Goal: Information Seeking & Learning: Check status

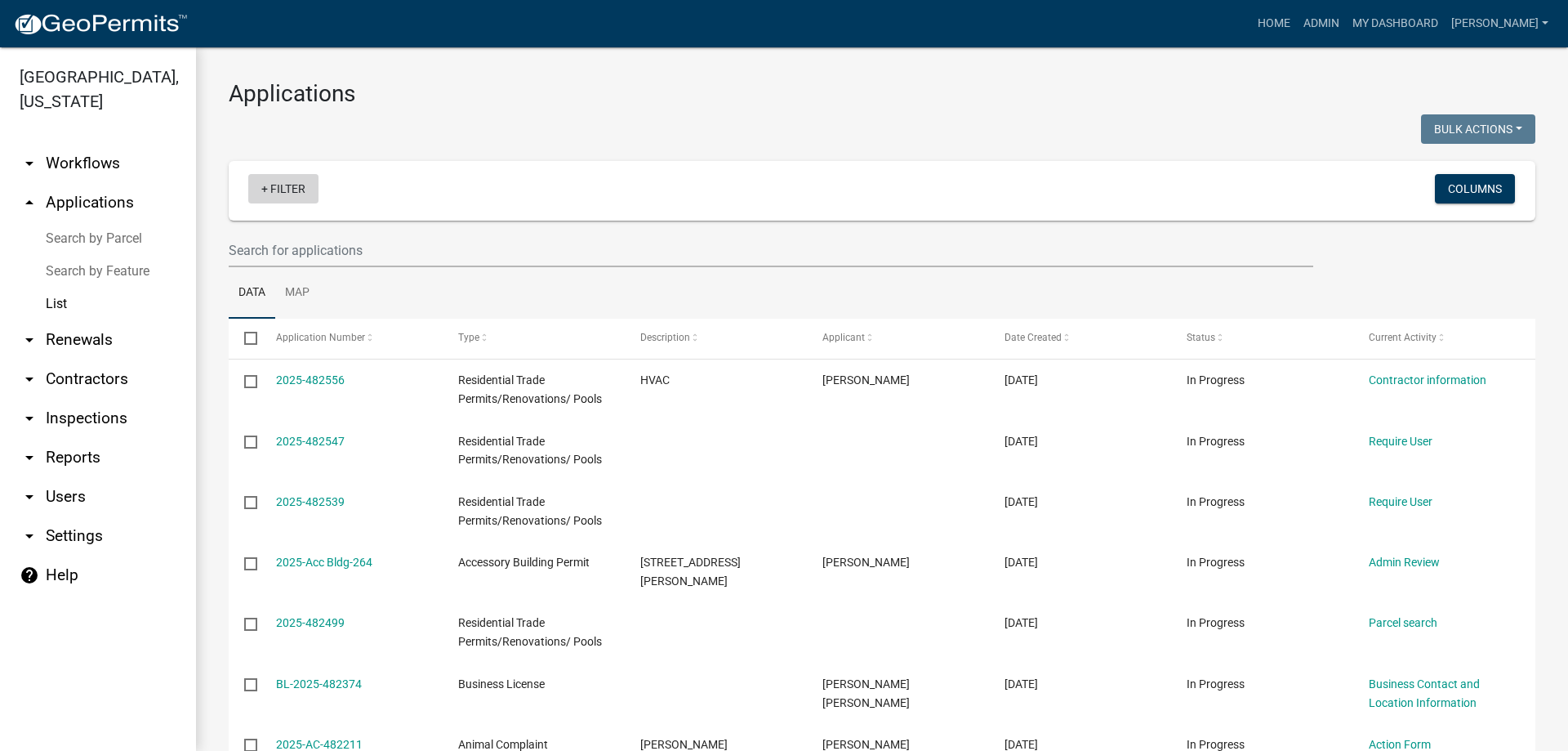
click at [304, 192] on link "+ Filter" at bounding box center [283, 189] width 70 height 30
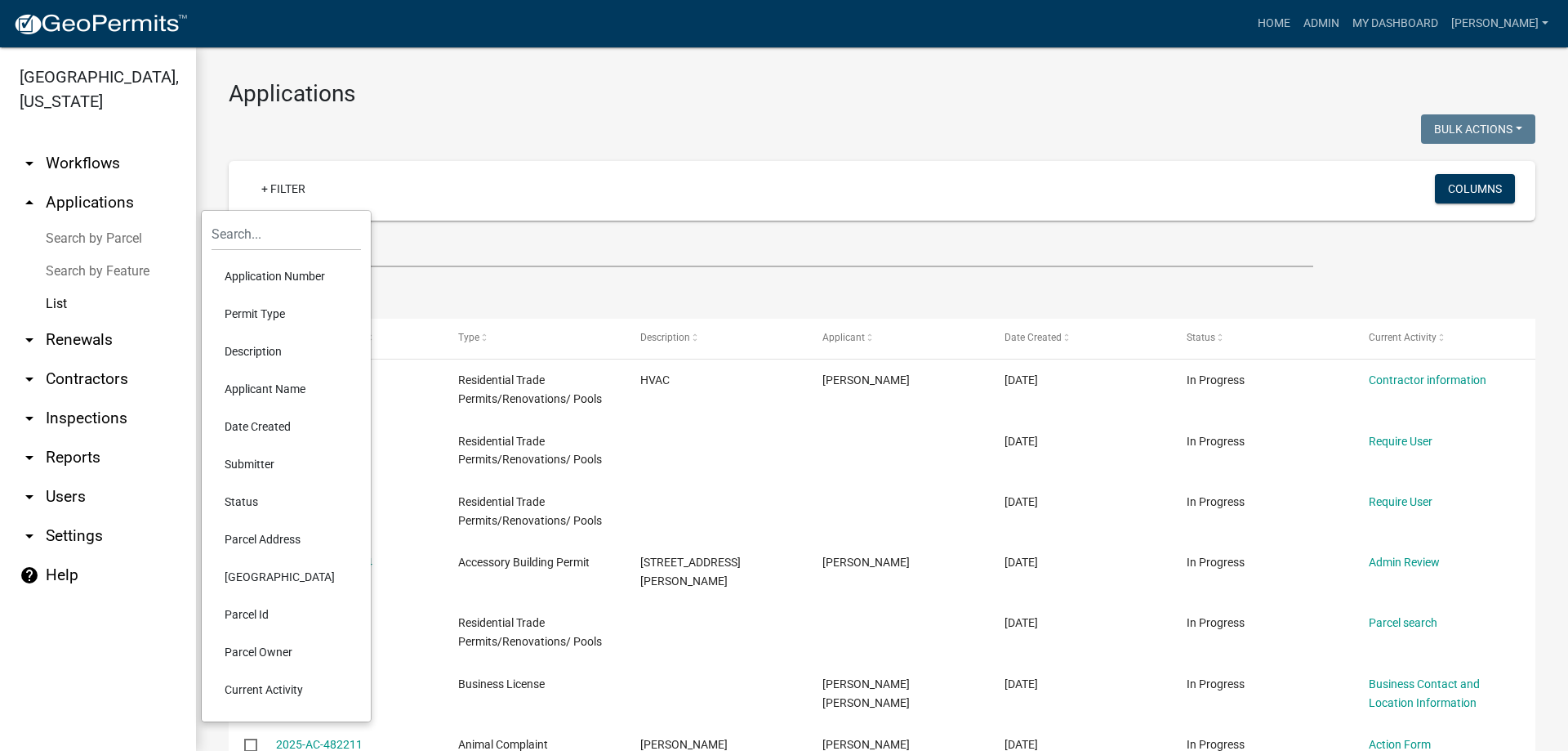
click at [265, 309] on li "Permit Type" at bounding box center [285, 313] width 149 height 38
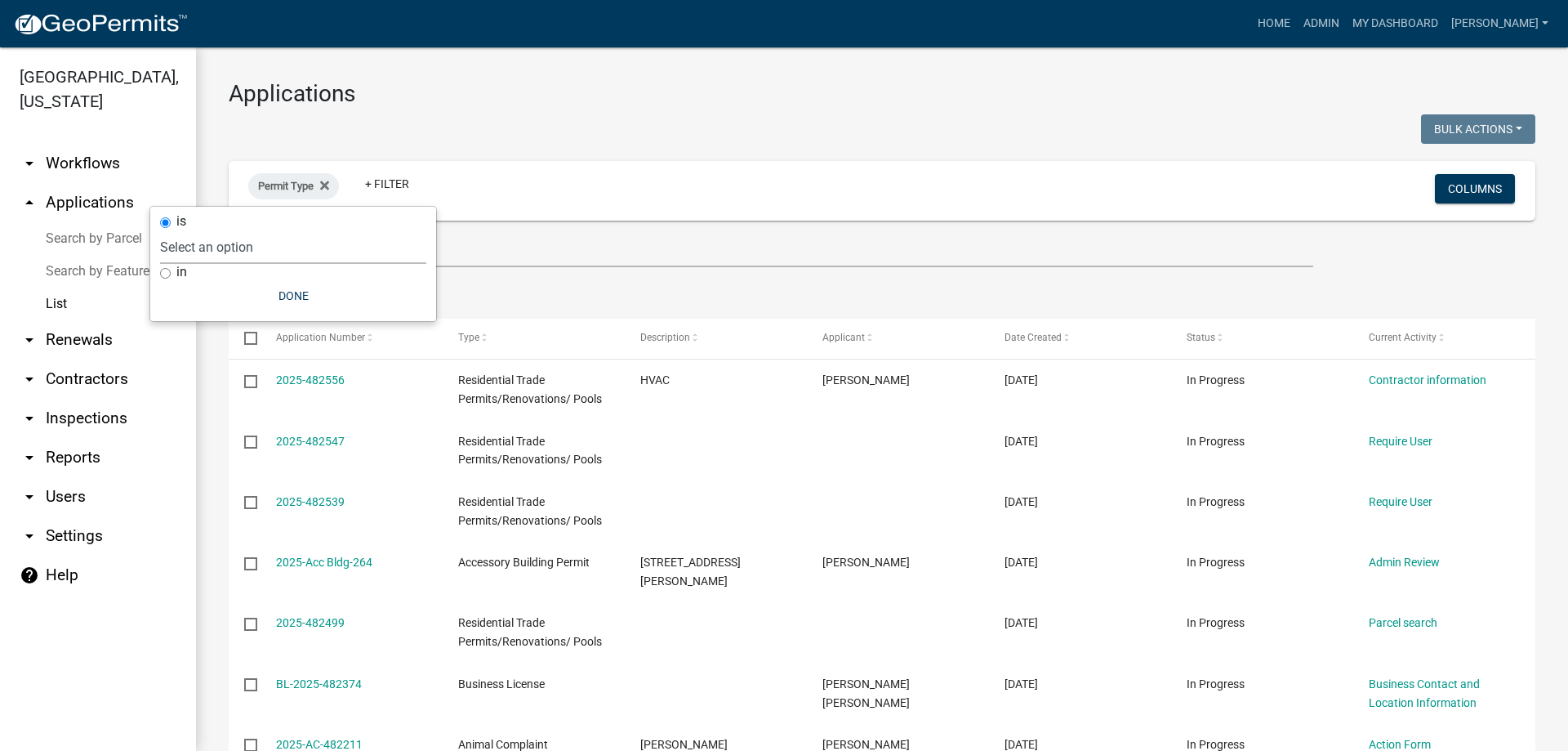
click at [243, 245] on select "Select an option Accessory Building Permit ACO Report Addition Building Permit …" at bounding box center [292, 247] width 266 height 33
select select "4fc8be20-fe5c-4585-a9f4-1f8aa464210d"
click at [195, 231] on select "Select an option Accessory Building Permit ACO Report Addition Building Permit …" at bounding box center [292, 247] width 266 height 33
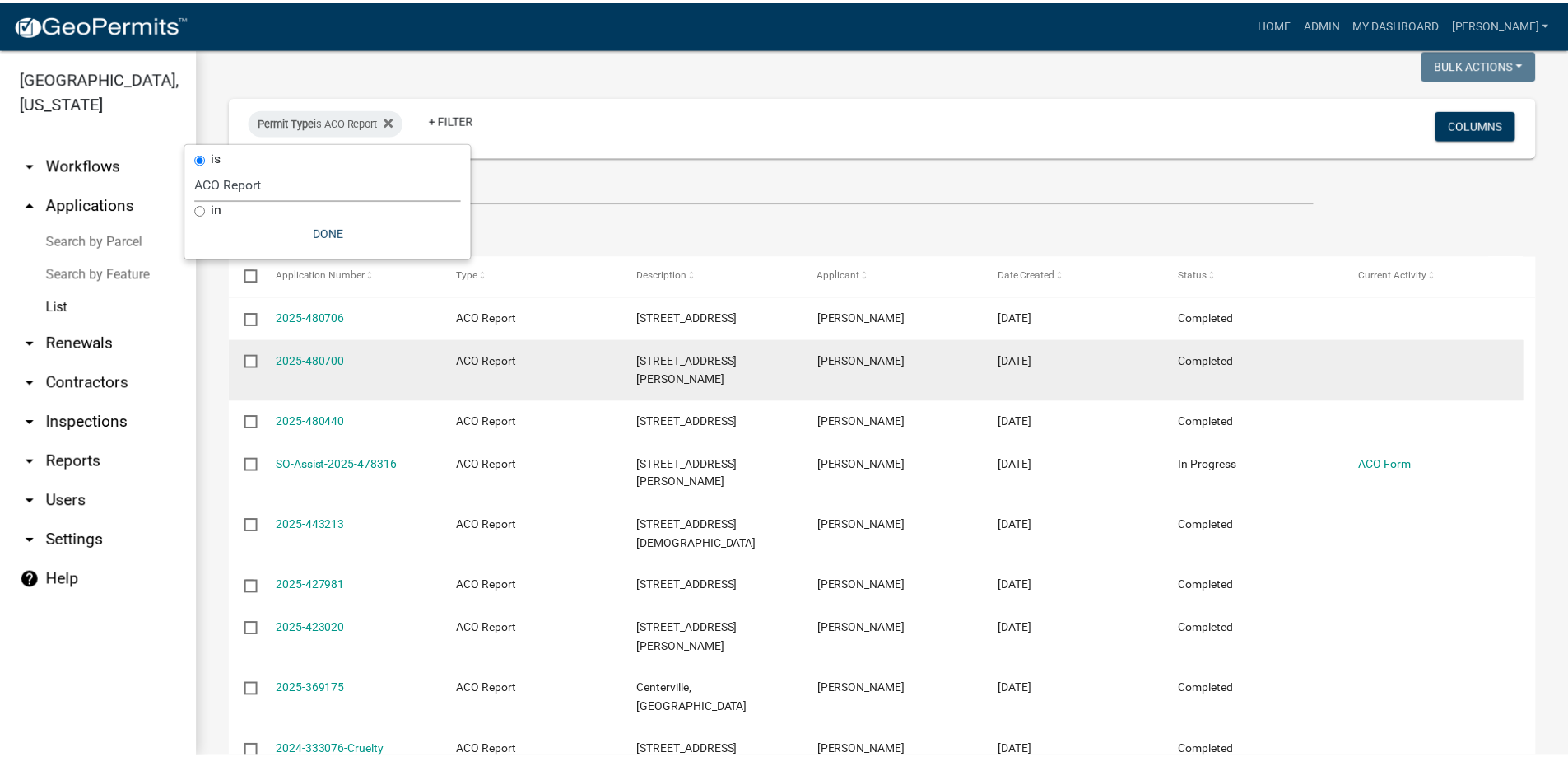
scroll to position [165, 0]
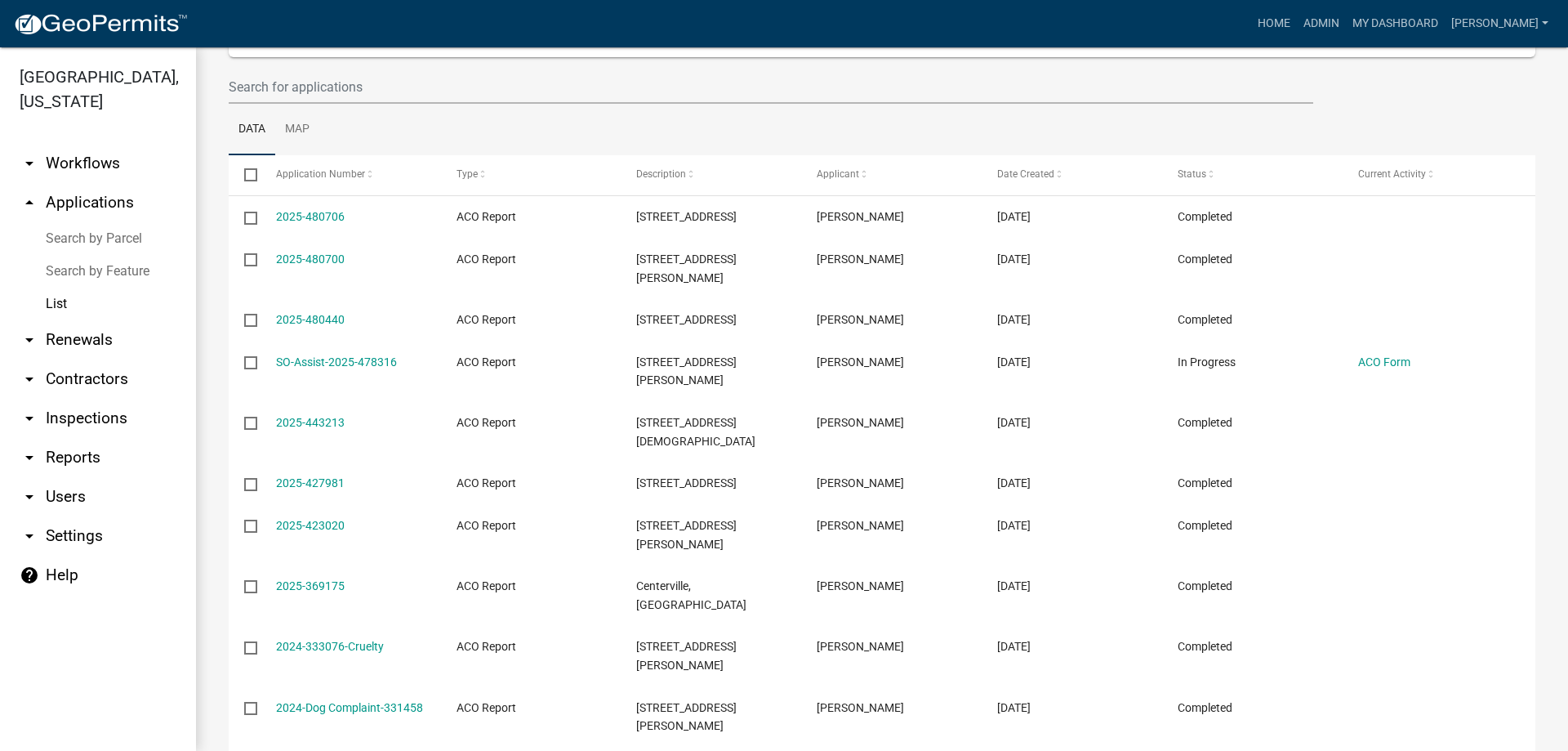
click at [306, 313] on link "2025-480440" at bounding box center [310, 319] width 69 height 13
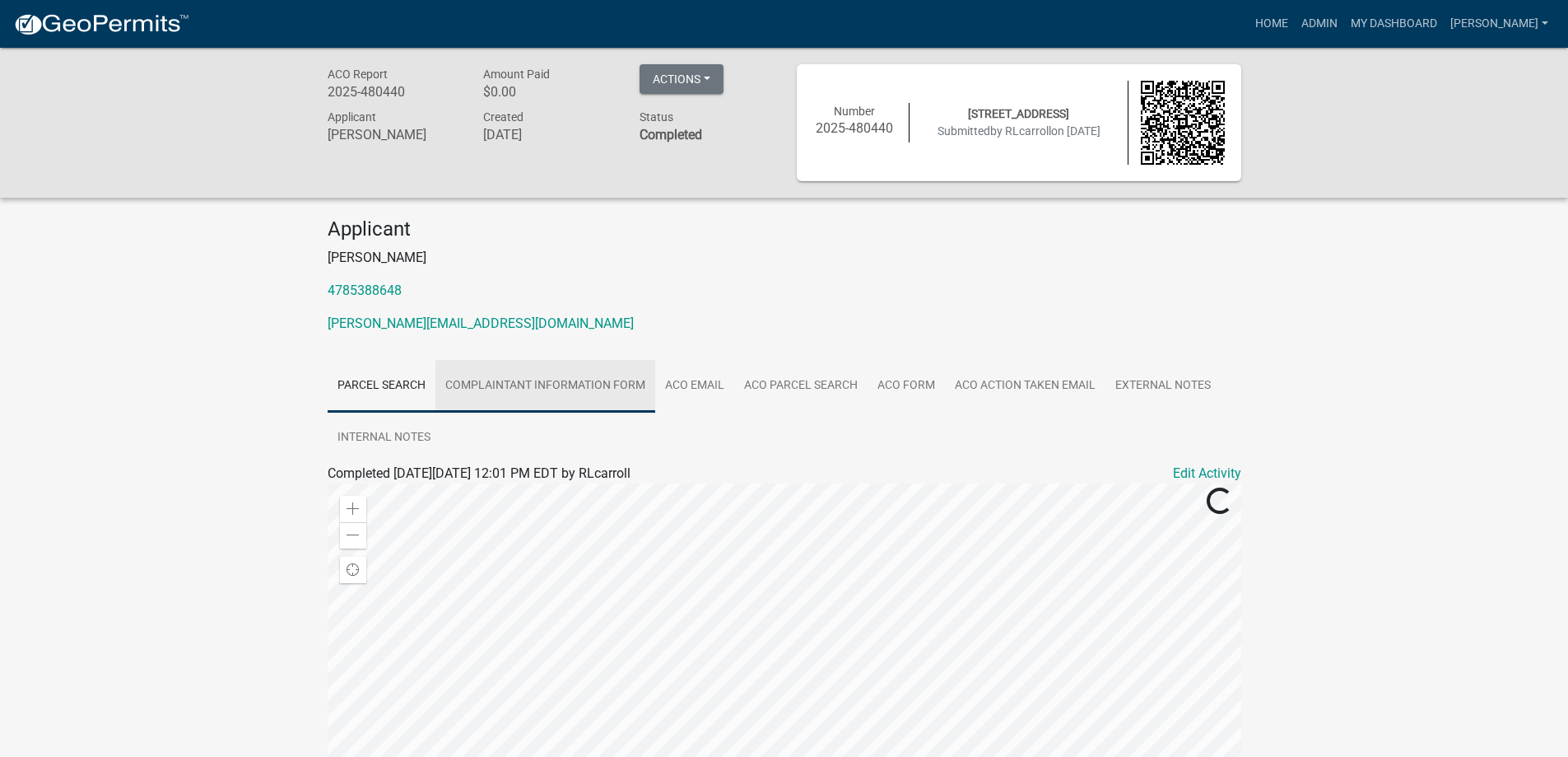
click at [557, 380] on link "Complaintant Information Form" at bounding box center [546, 386] width 220 height 53
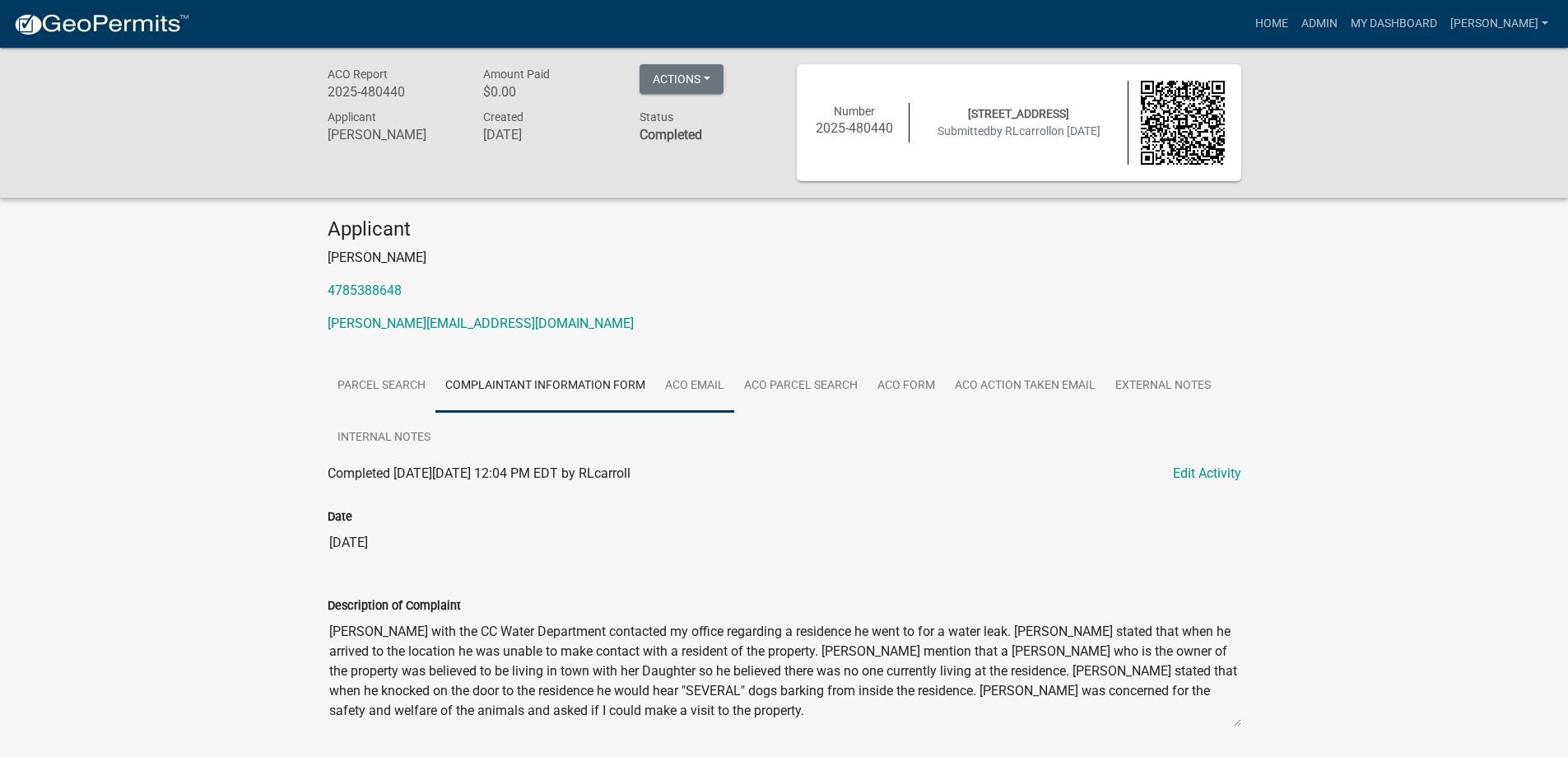
click at [700, 392] on link "ACO Email" at bounding box center [695, 386] width 79 height 53
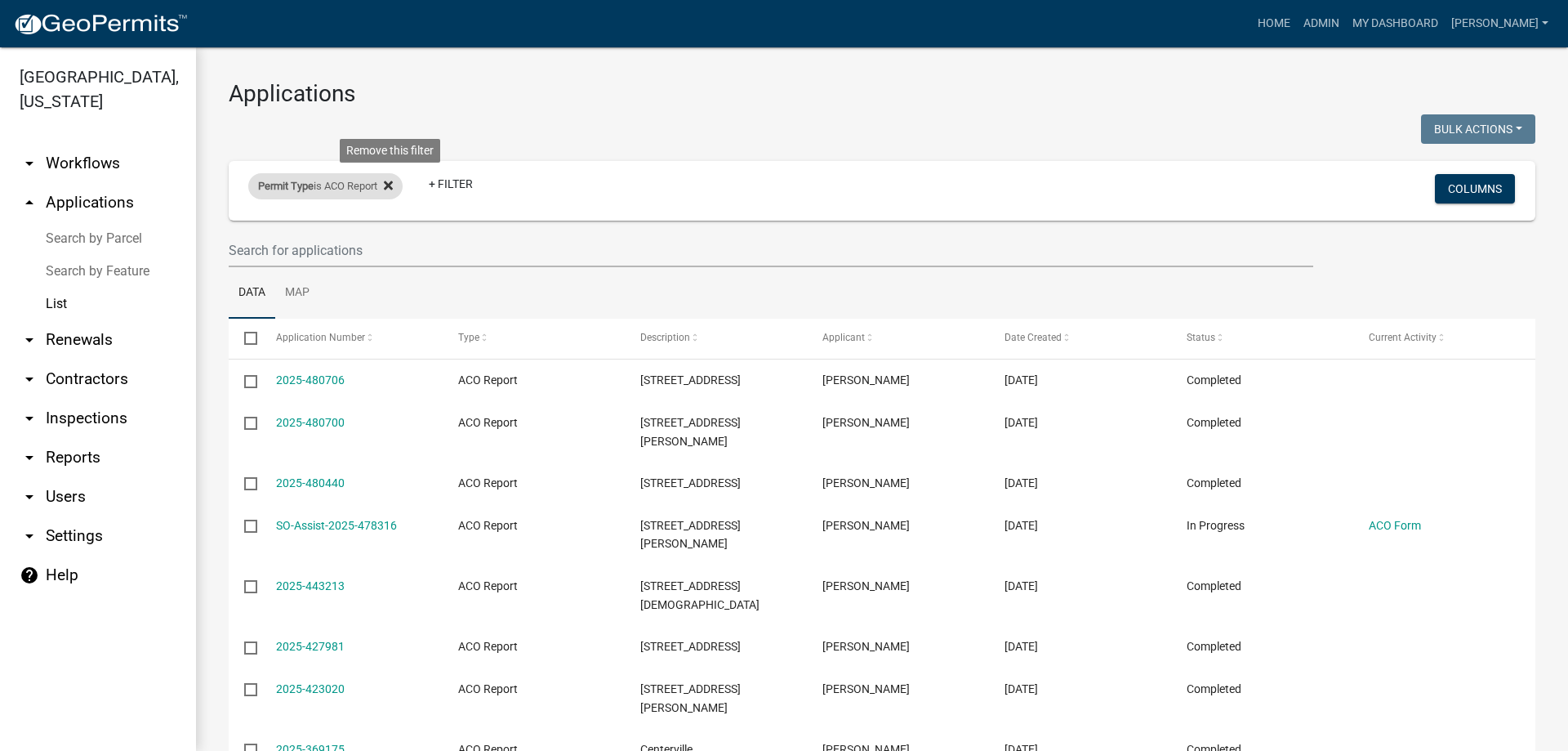
click at [393, 183] on icon at bounding box center [389, 185] width 9 height 13
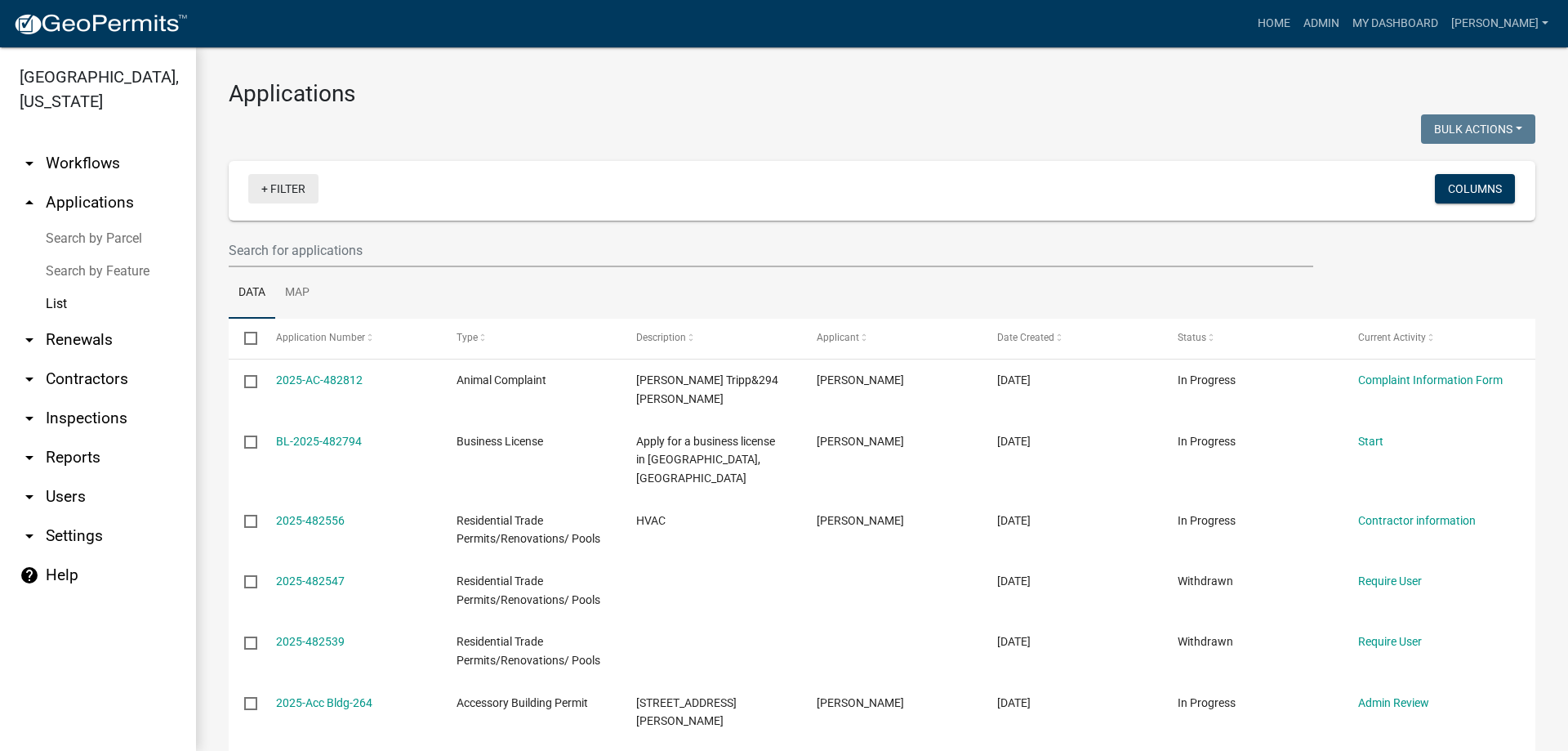
click at [291, 196] on link "+ Filter" at bounding box center [283, 189] width 70 height 30
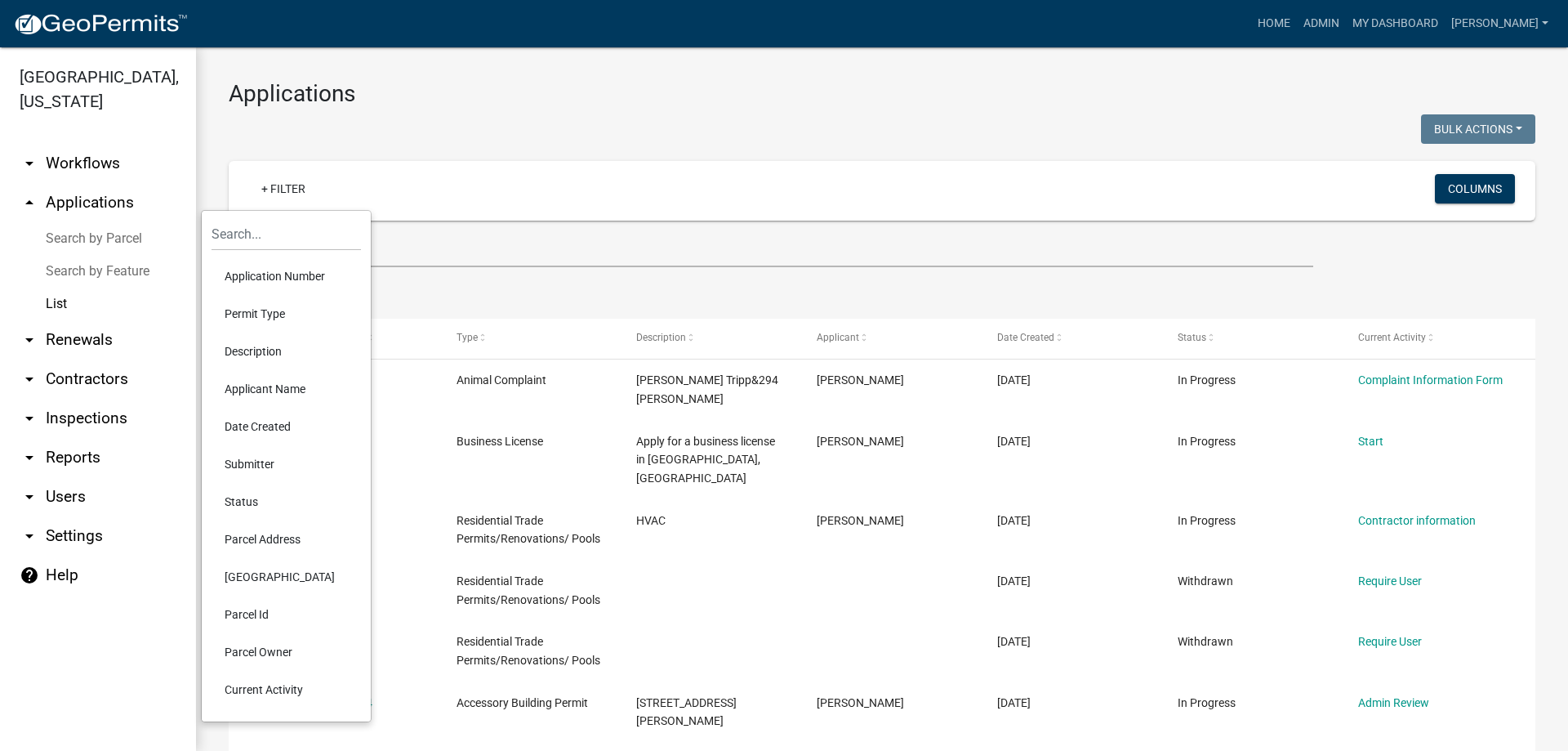
click at [271, 316] on li "Permit Type" at bounding box center [285, 313] width 149 height 38
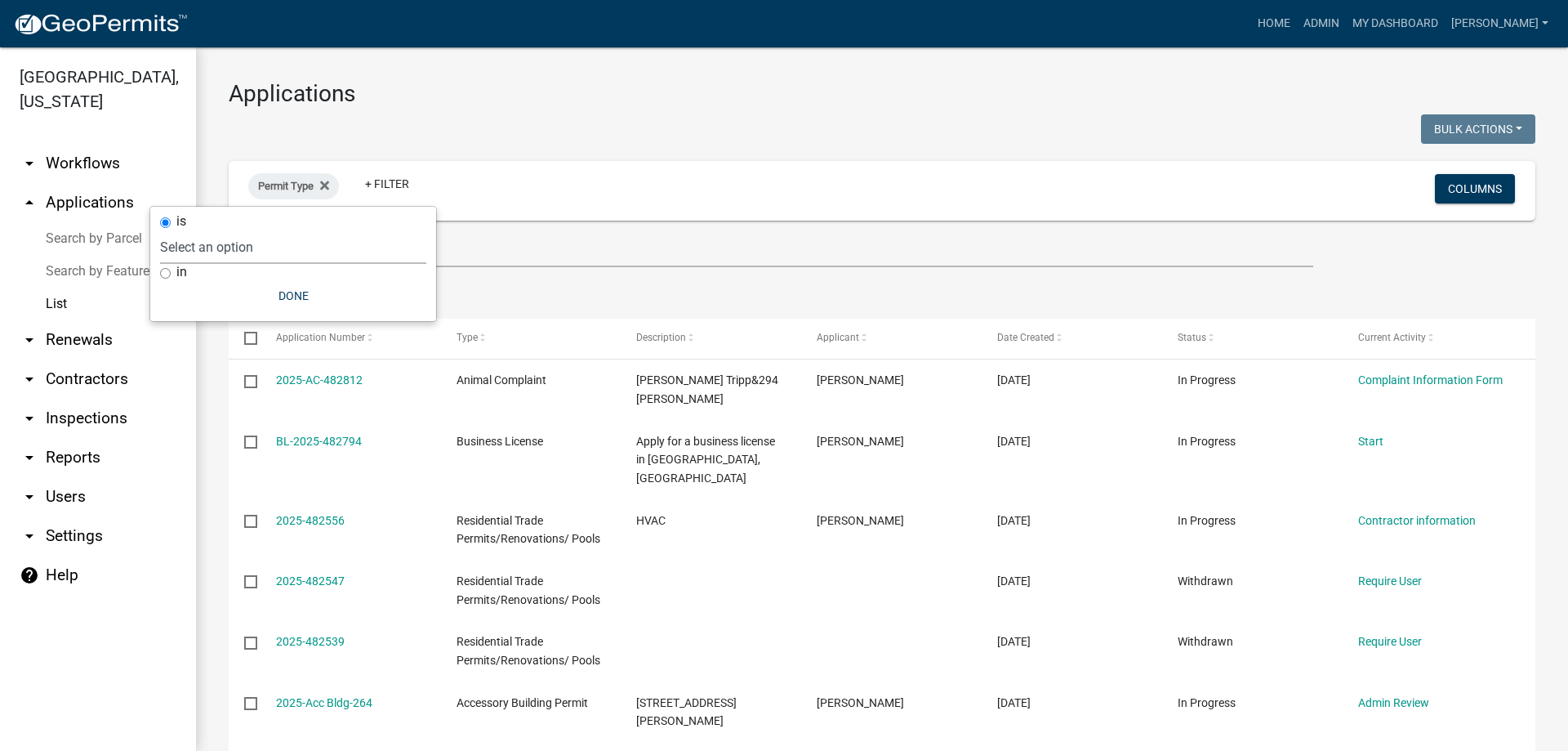
click at [272, 248] on select "Select an option Accessory Building Permit ACO Report Addition Building Permit …" at bounding box center [292, 247] width 266 height 33
select select "d8c2ffa0-2d4f-4e37-952a-290ad7b3f5ed"
click at [209, 231] on select "Select an option Accessory Building Permit ACO Report Addition Building Permit …" at bounding box center [292, 247] width 266 height 33
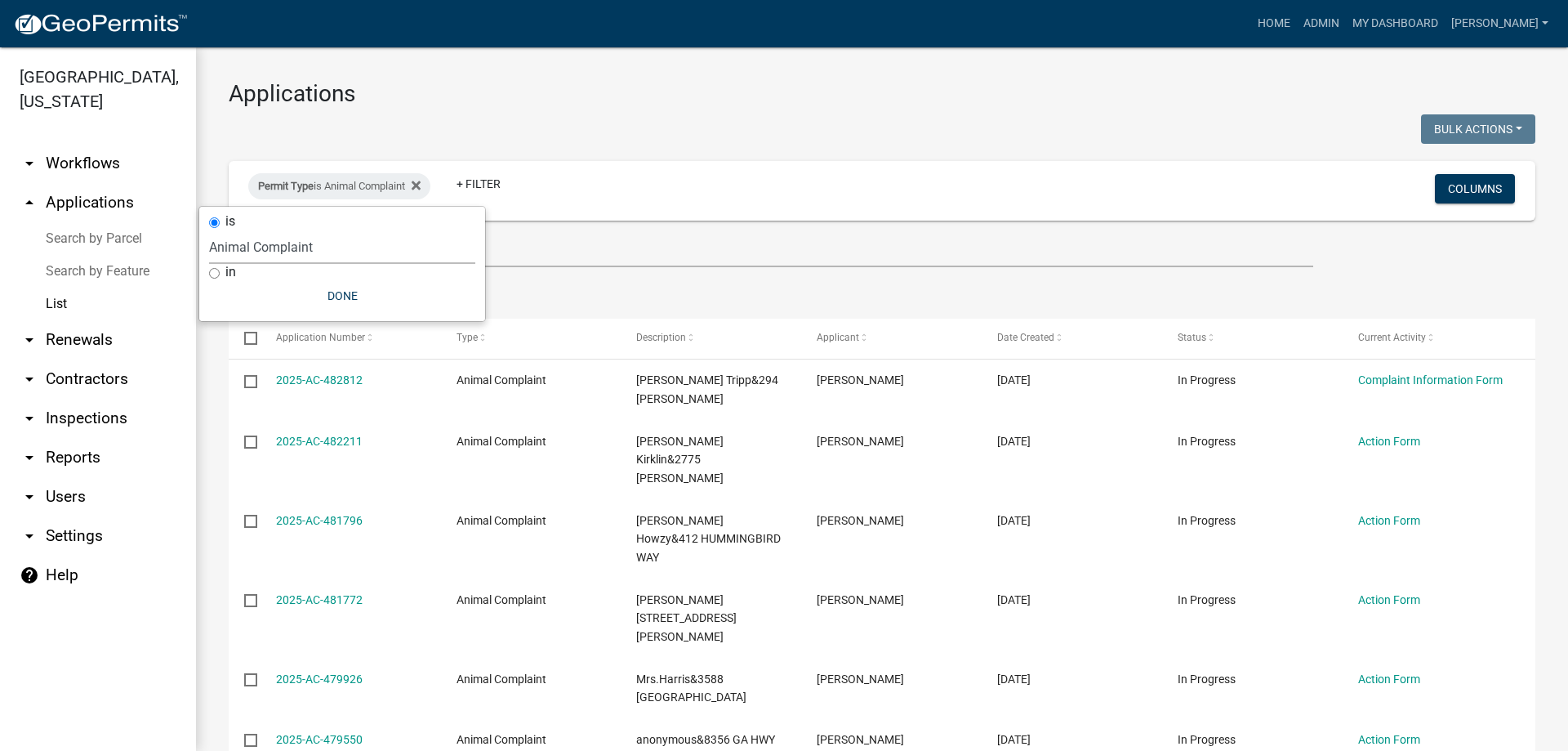
click at [338, 245] on select "Select an option Accessory Building Permit ACO Report Addition Building Permit …" at bounding box center [341, 247] width 266 height 33
click at [209, 231] on select "Select an option Accessory Building Permit ACO Report Addition Building Permit …" at bounding box center [341, 247] width 266 height 33
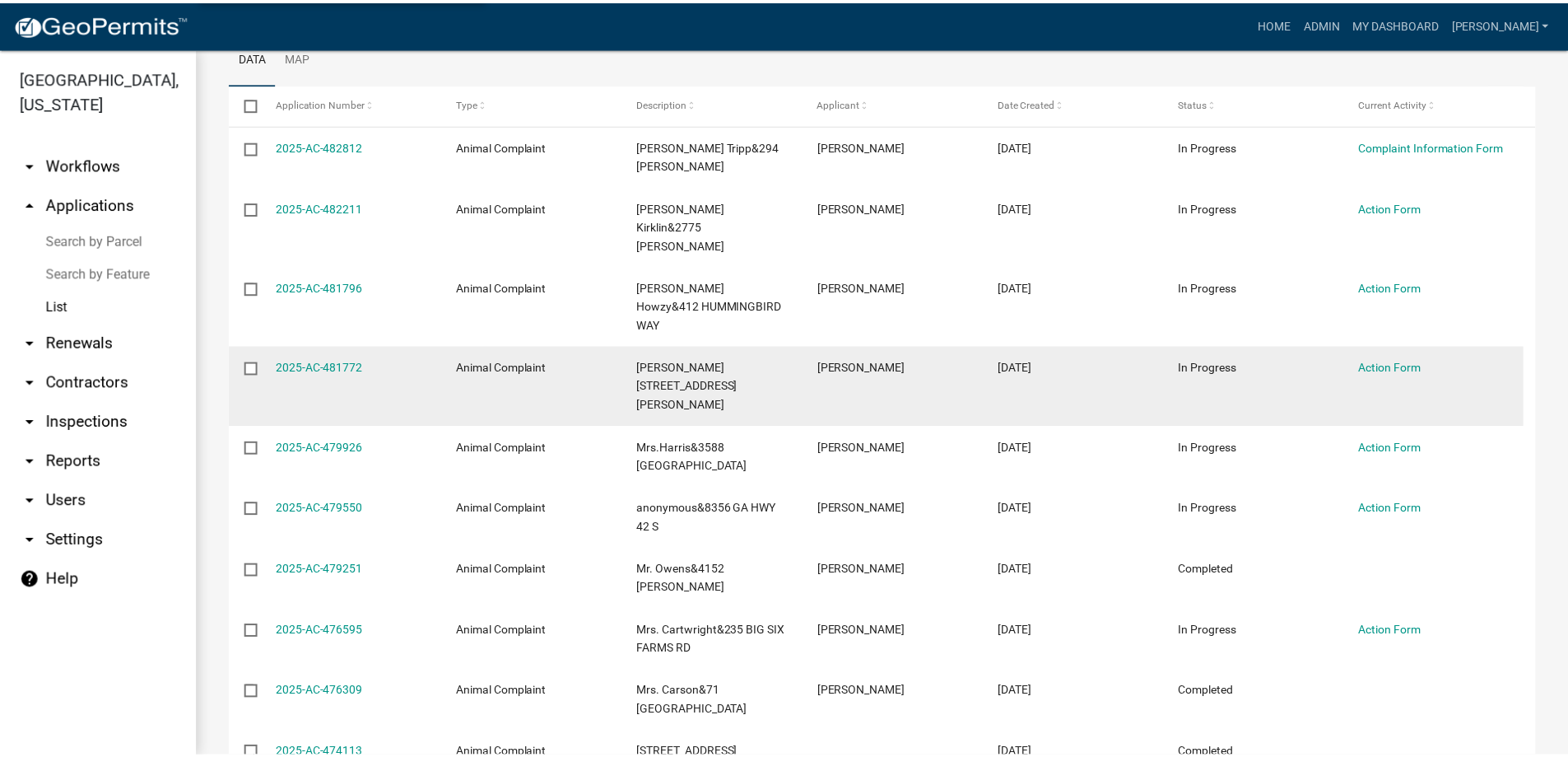
scroll to position [330, 0]
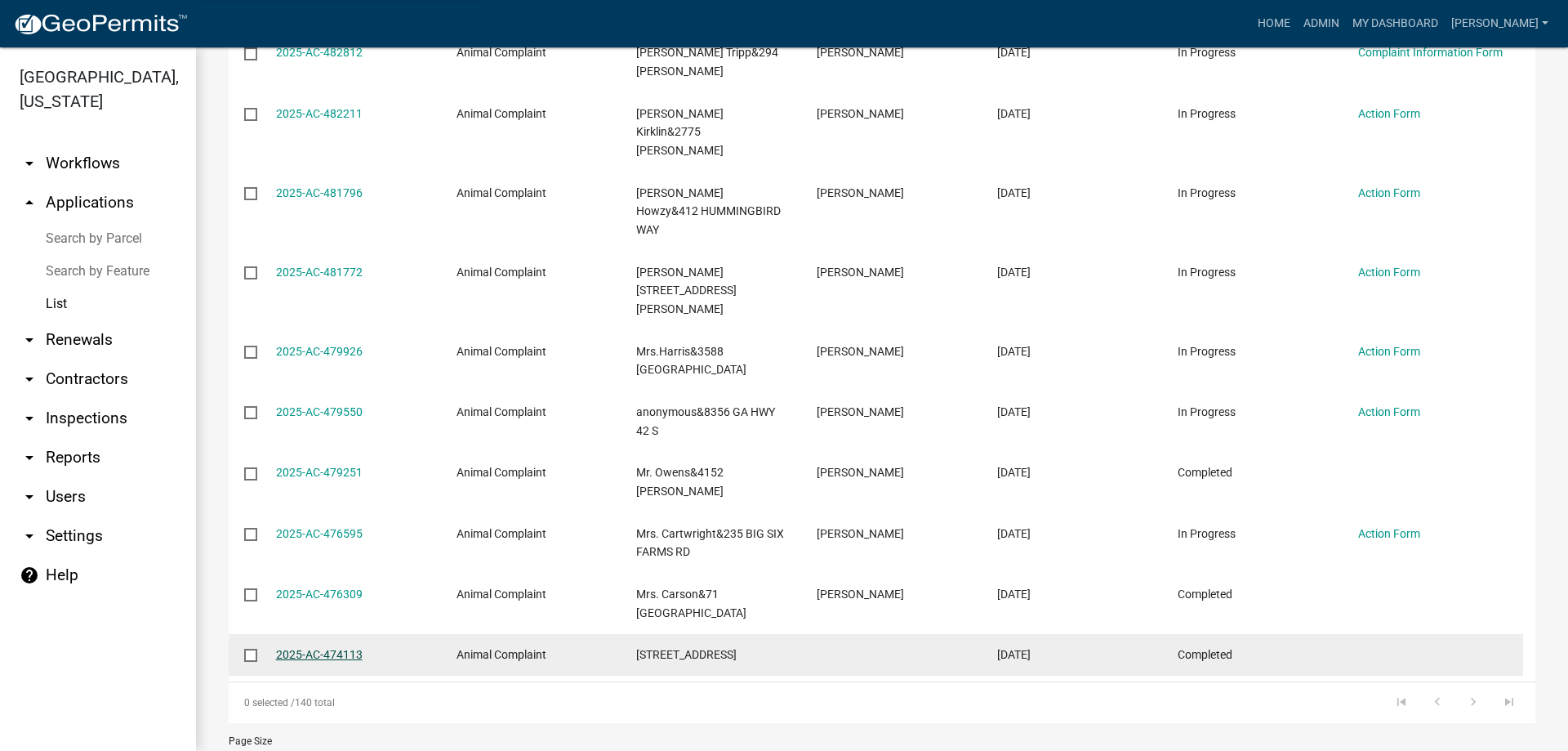
click at [314, 648] on link "2025-AC-474113" at bounding box center [319, 654] width 86 height 13
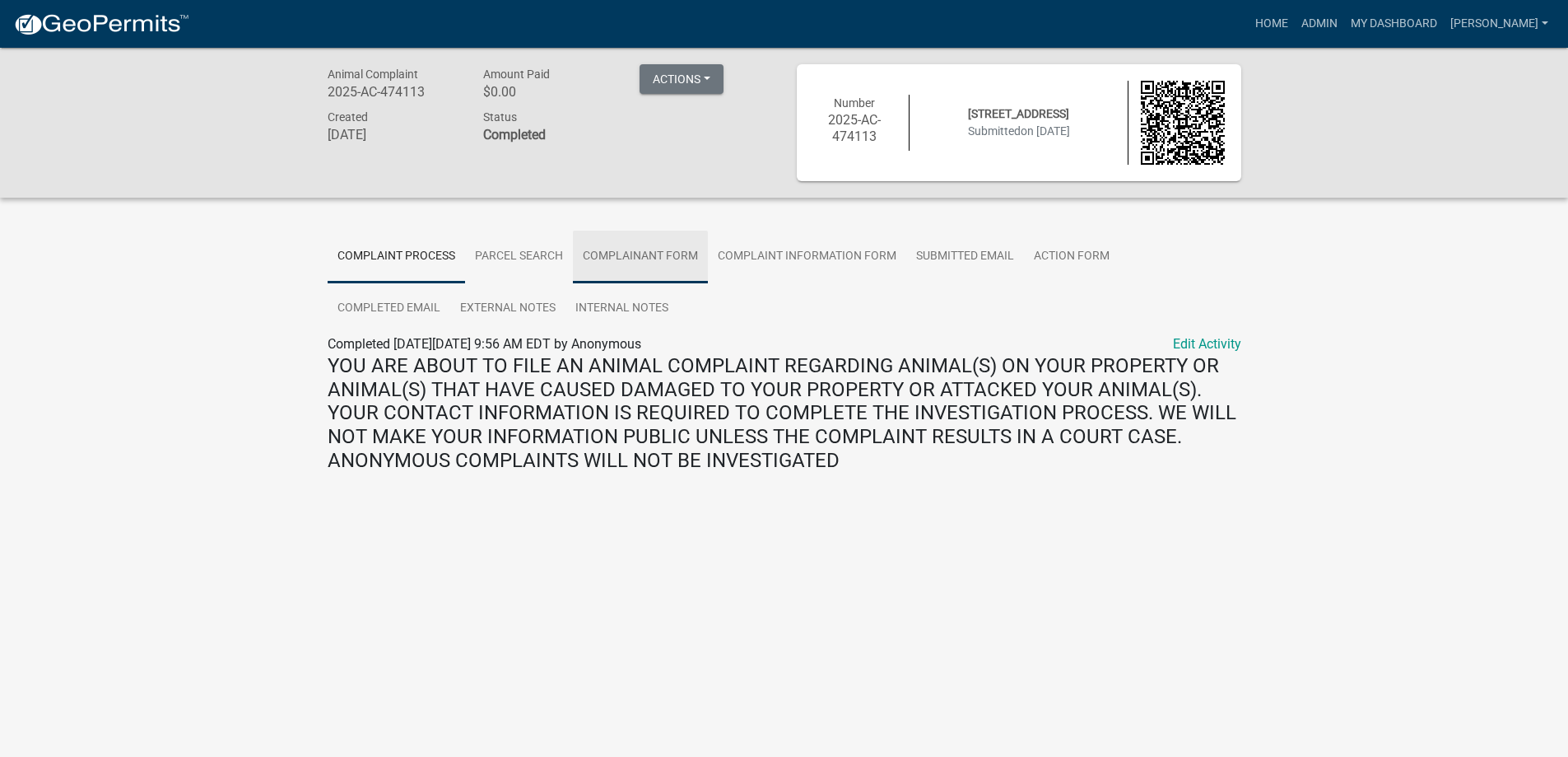
click at [682, 259] on link "Complainant Form" at bounding box center [640, 257] width 135 height 53
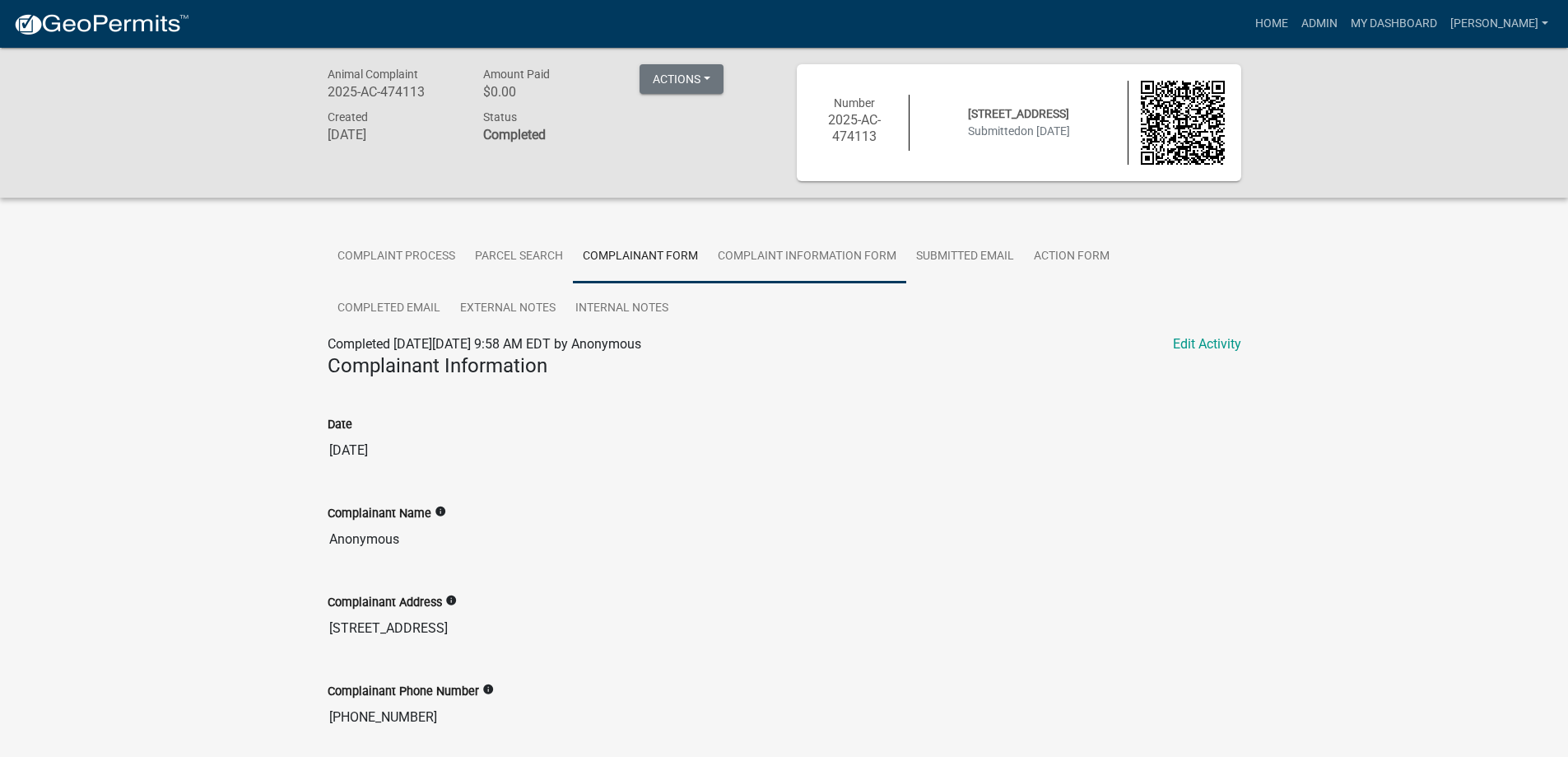
click at [811, 253] on link "Complaint Information Form" at bounding box center [807, 257] width 198 height 53
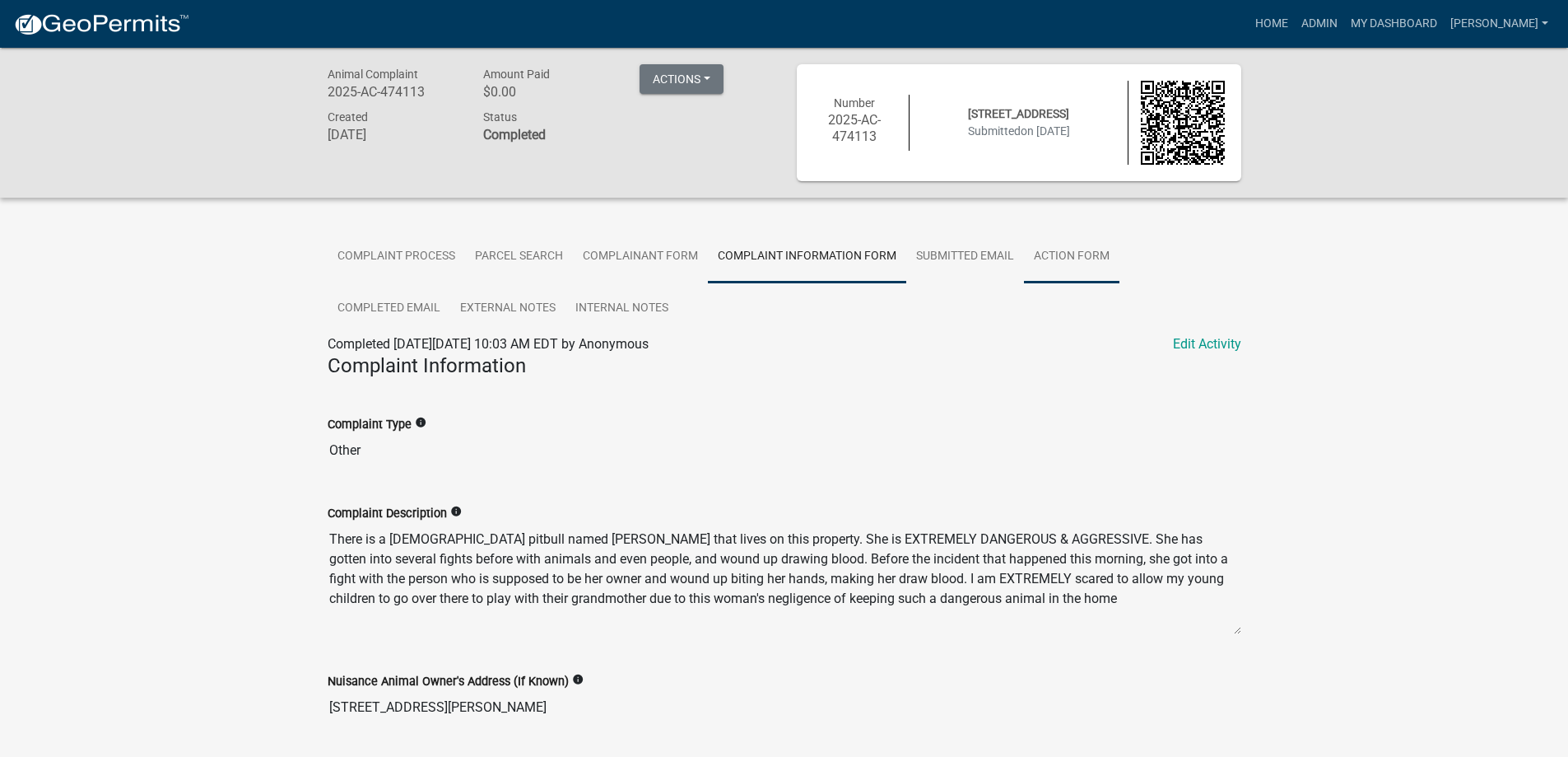
click at [1059, 247] on link "Action Form" at bounding box center [1072, 257] width 96 height 53
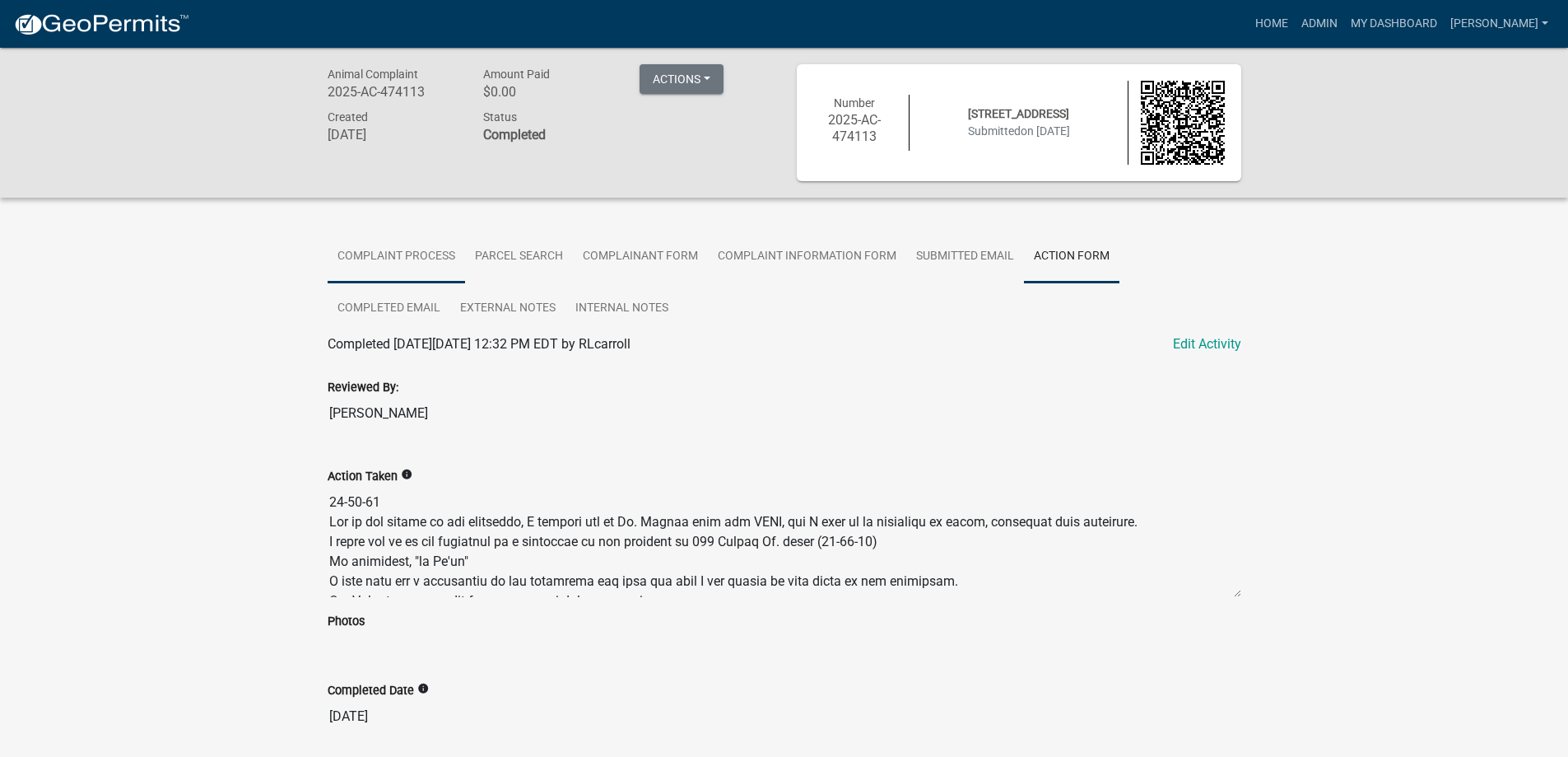
click at [390, 256] on link "Complaint Process" at bounding box center [396, 257] width 137 height 53
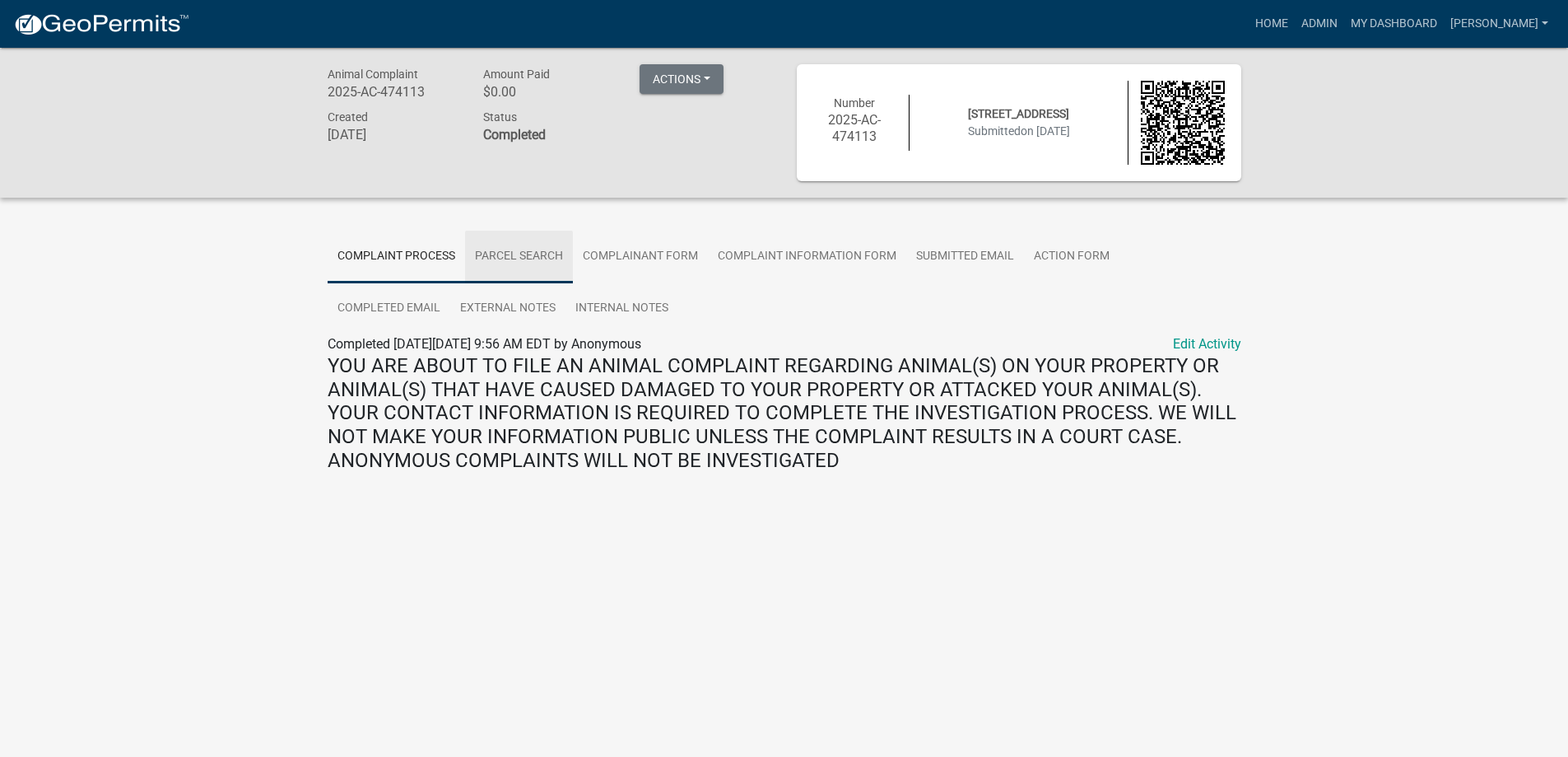
click at [525, 258] on link "Parcel search" at bounding box center [519, 257] width 108 height 53
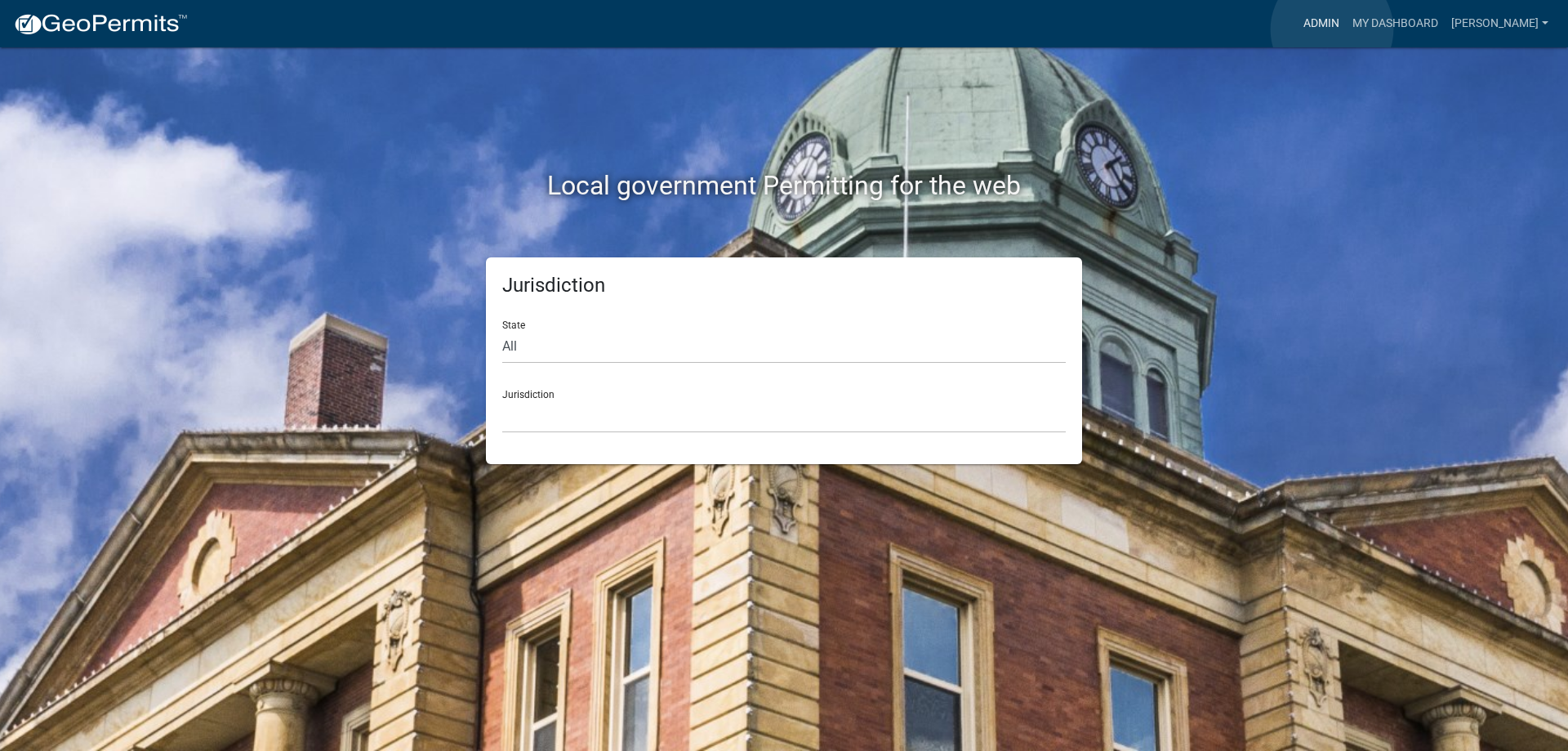
click at [1332, 30] on link "Admin" at bounding box center [1322, 24] width 49 height 31
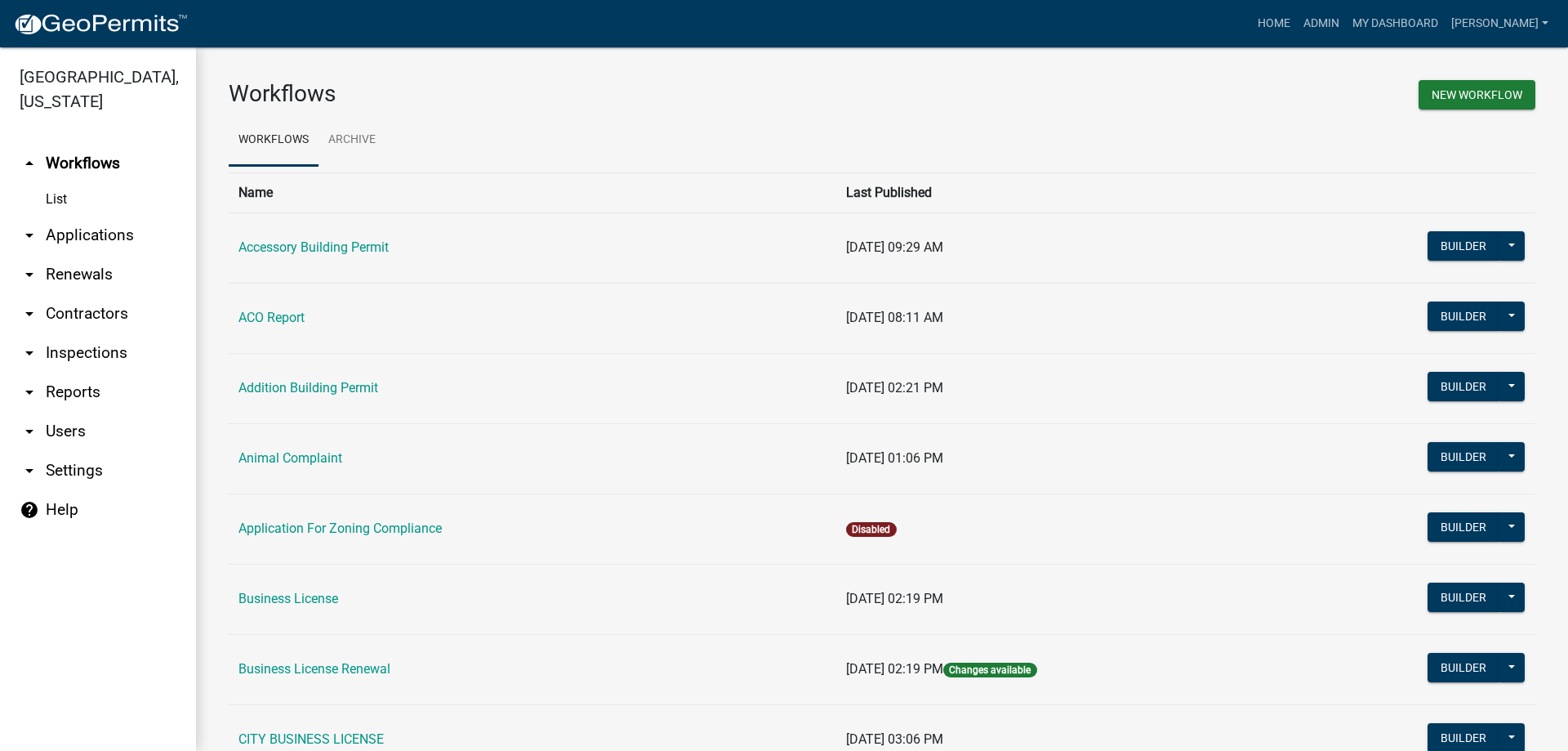
click at [107, 240] on link "arrow_drop_down Applications" at bounding box center [98, 235] width 196 height 39
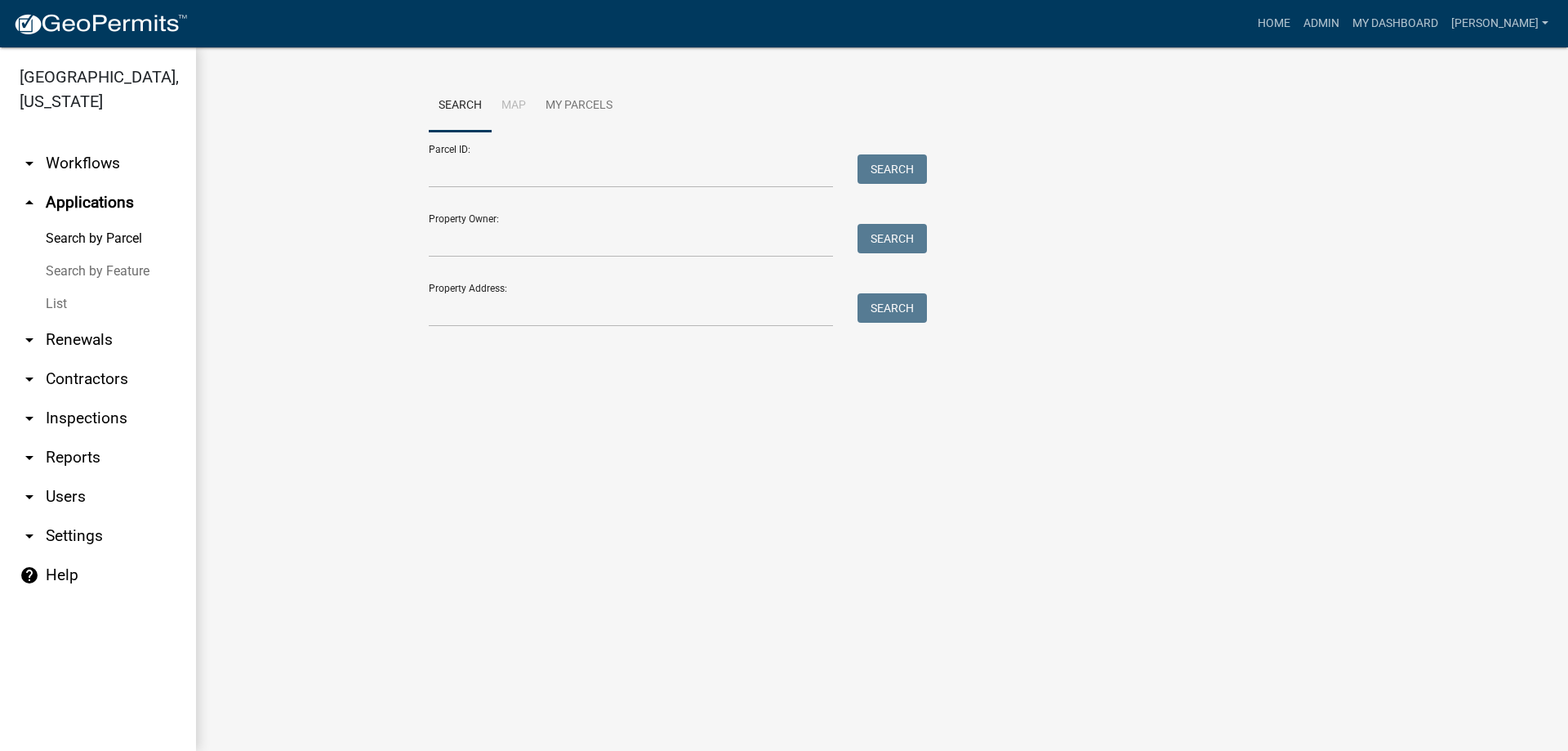
click at [58, 309] on link "List" at bounding box center [98, 303] width 196 height 32
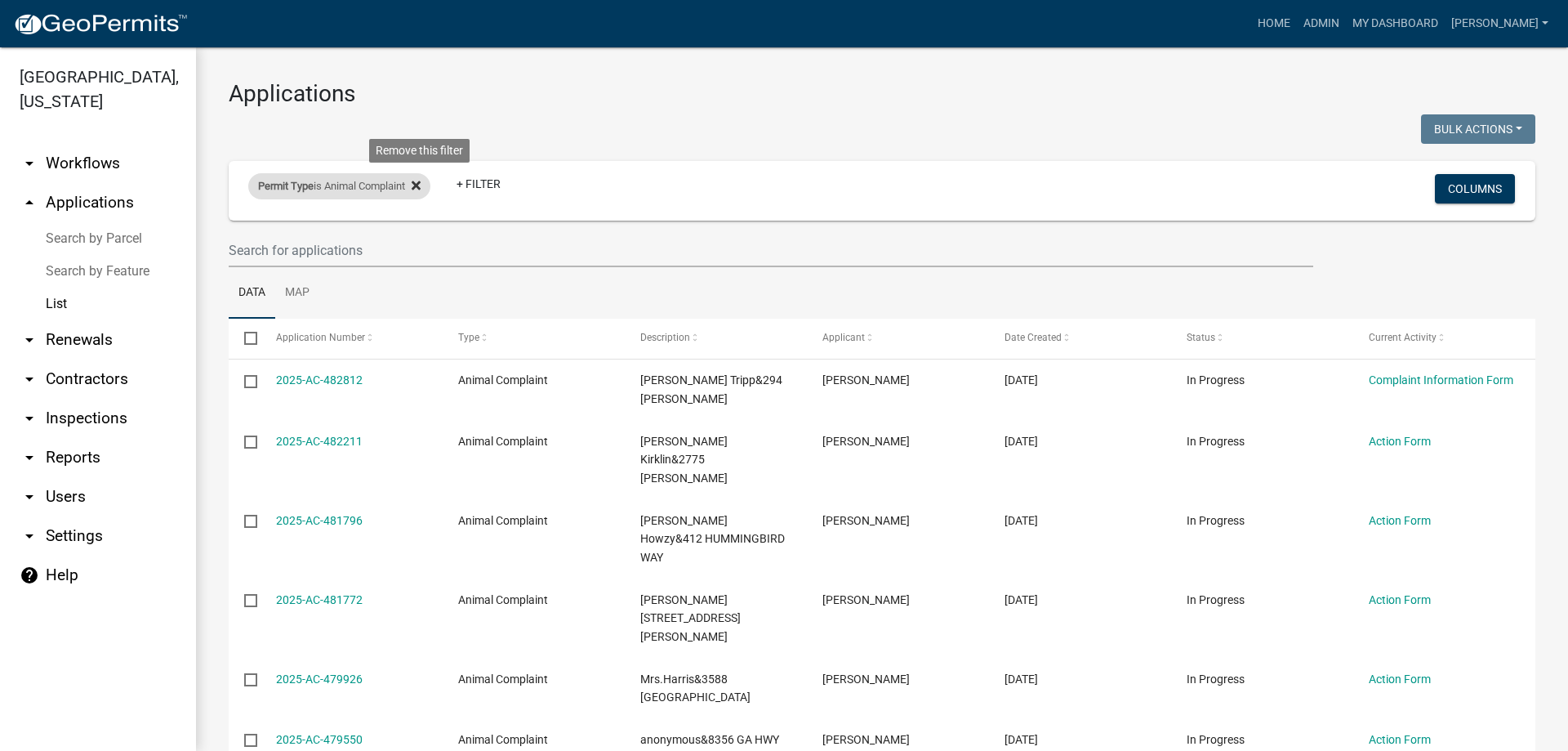
click at [419, 188] on icon at bounding box center [416, 185] width 9 height 9
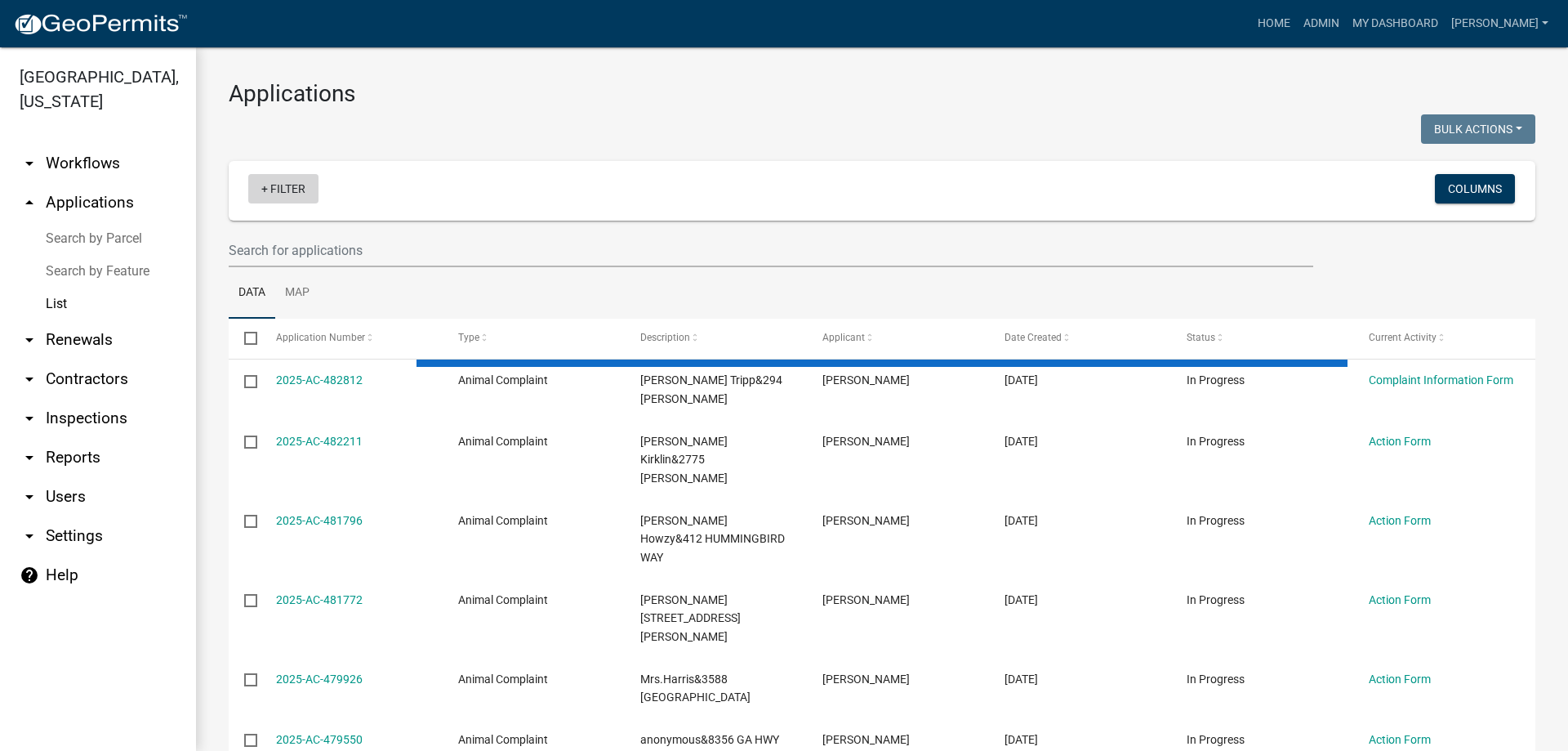
click at [309, 188] on link "+ Filter" at bounding box center [283, 189] width 70 height 30
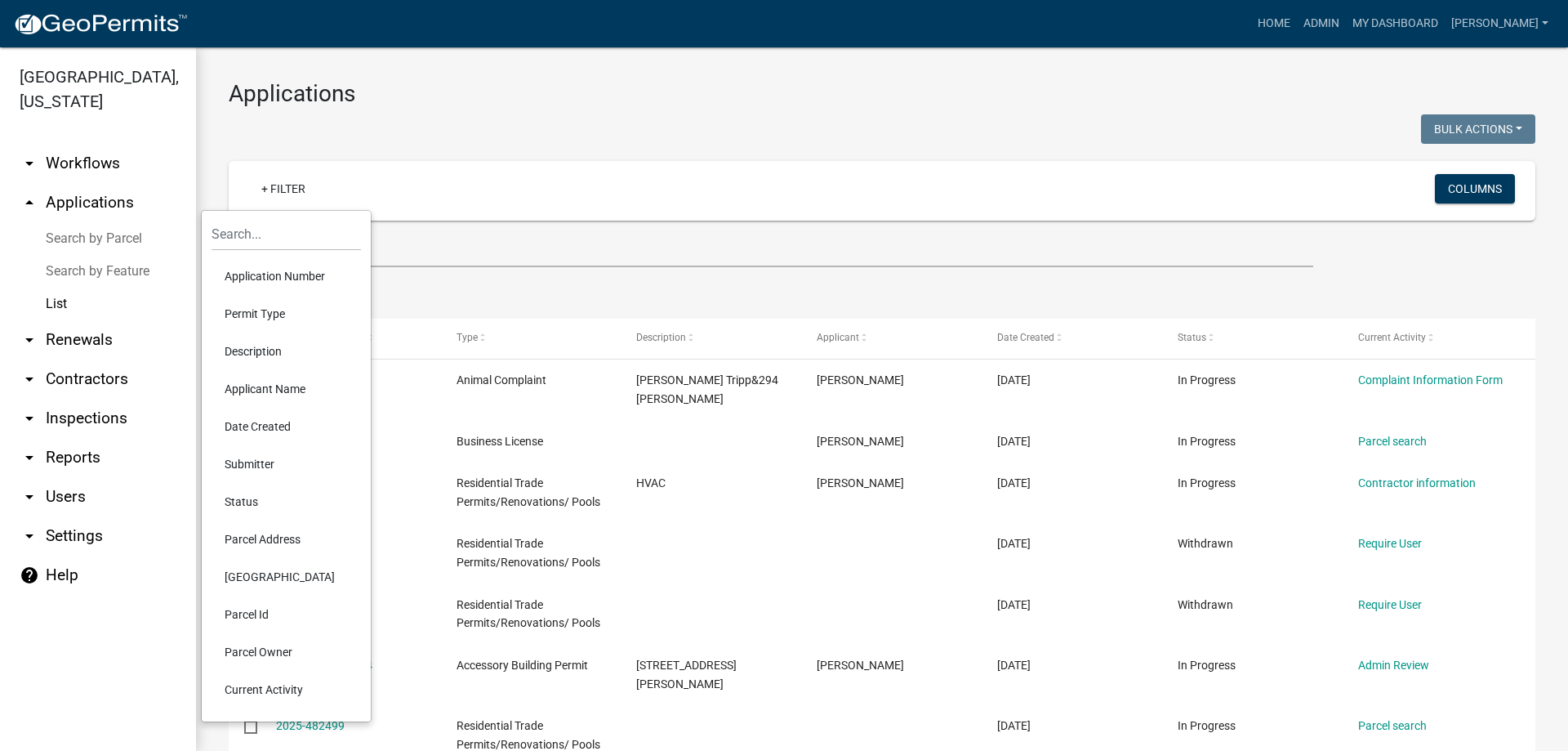
click at [265, 322] on li "Permit Type" at bounding box center [285, 313] width 149 height 38
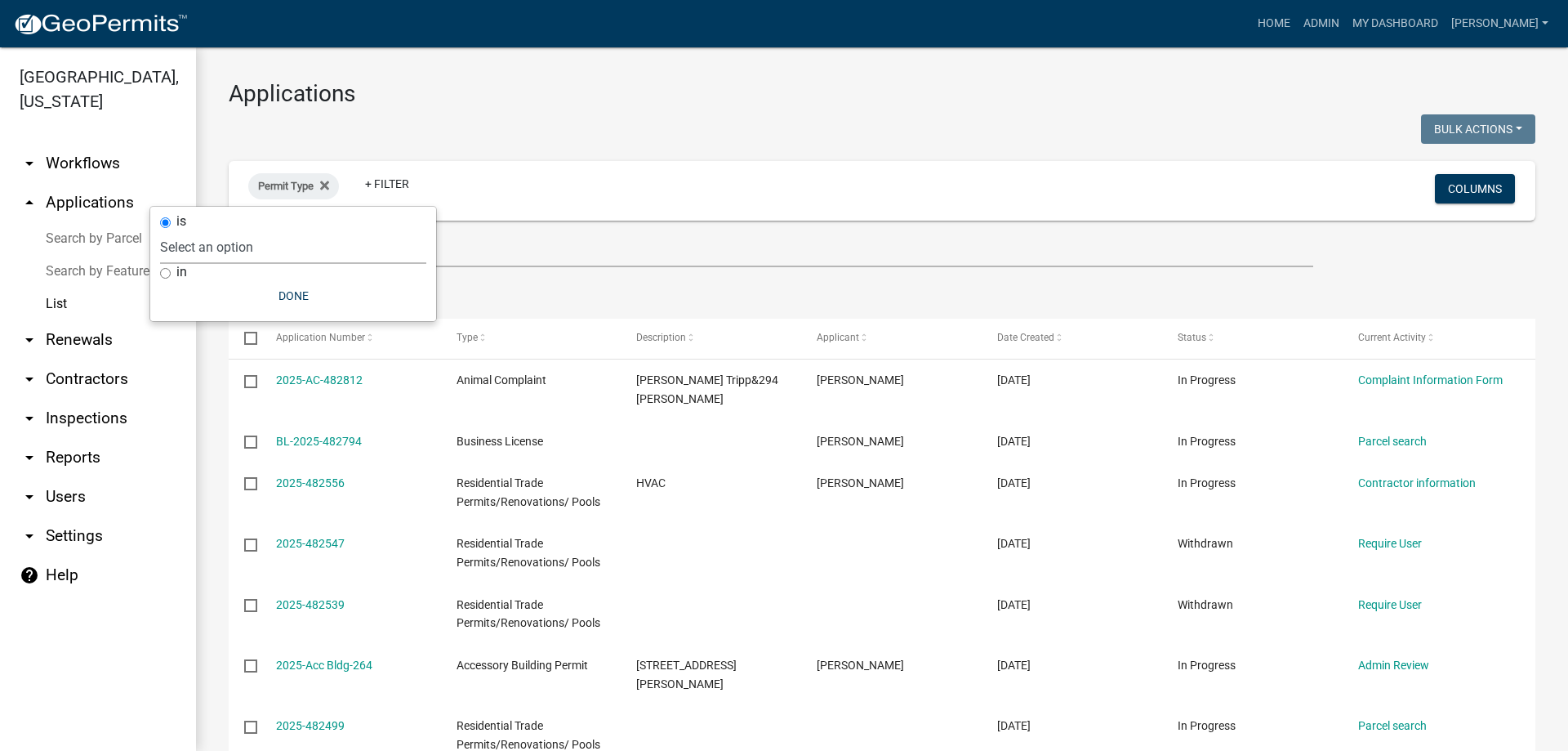
click at [227, 239] on select "Select an option Accessory Building Permit ACO Report Addition Building Permit …" at bounding box center [292, 247] width 266 height 33
select select "4fc8be20-fe5c-4585-a9f4-1f8aa464210d"
click at [195, 231] on select "Select an option Accessory Building Permit ACO Report Addition Building Permit …" at bounding box center [292, 247] width 266 height 33
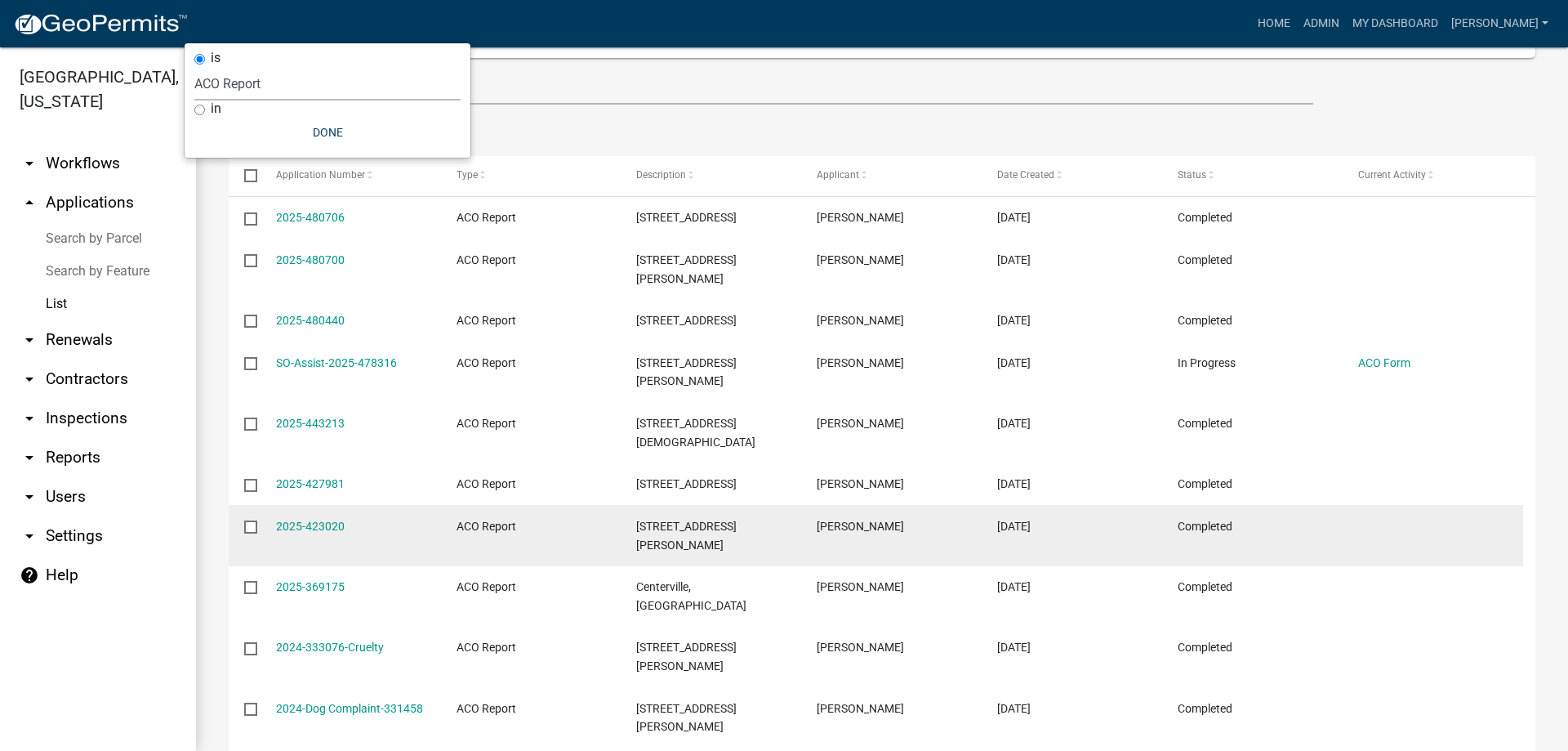
scroll to position [163, 0]
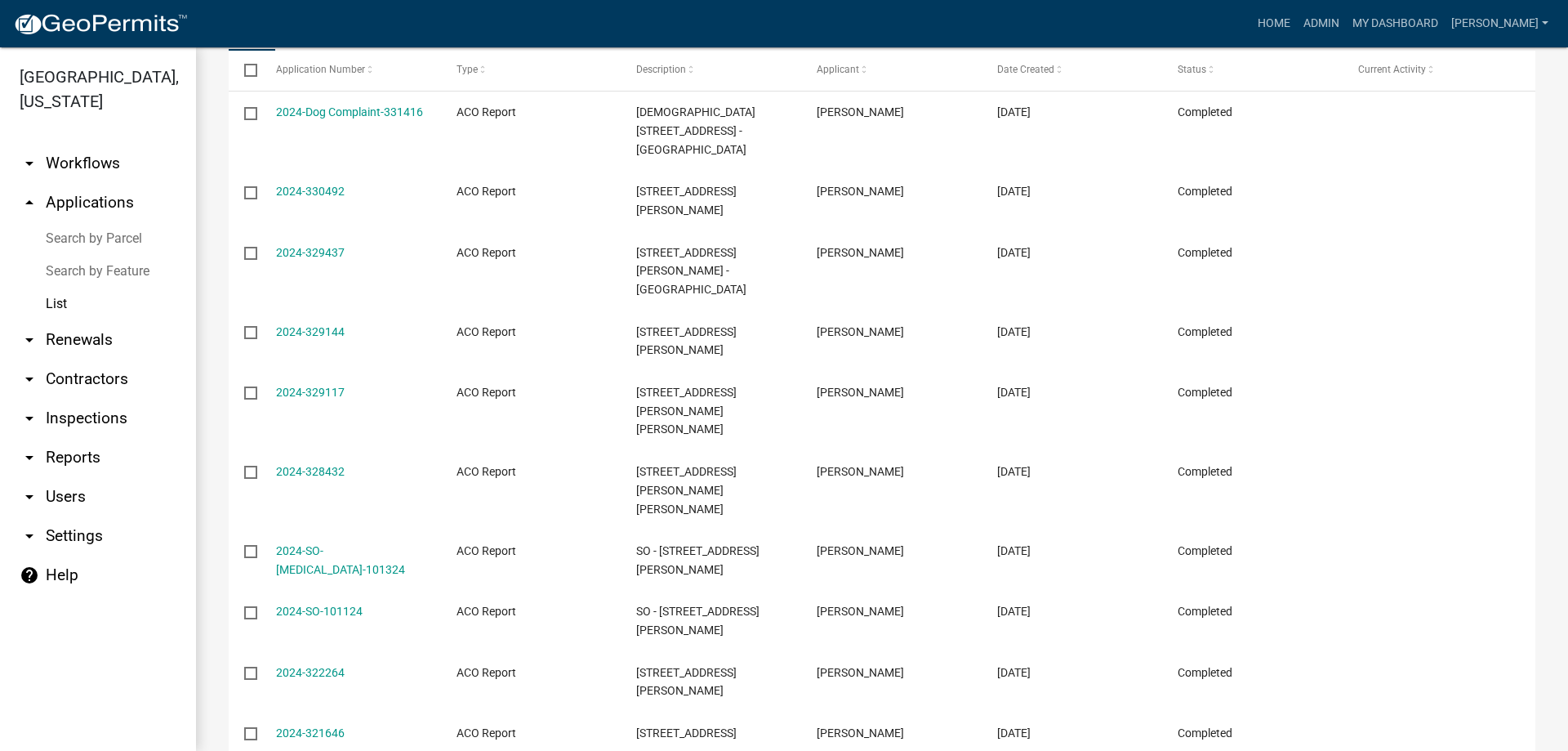
scroll to position [272, 0]
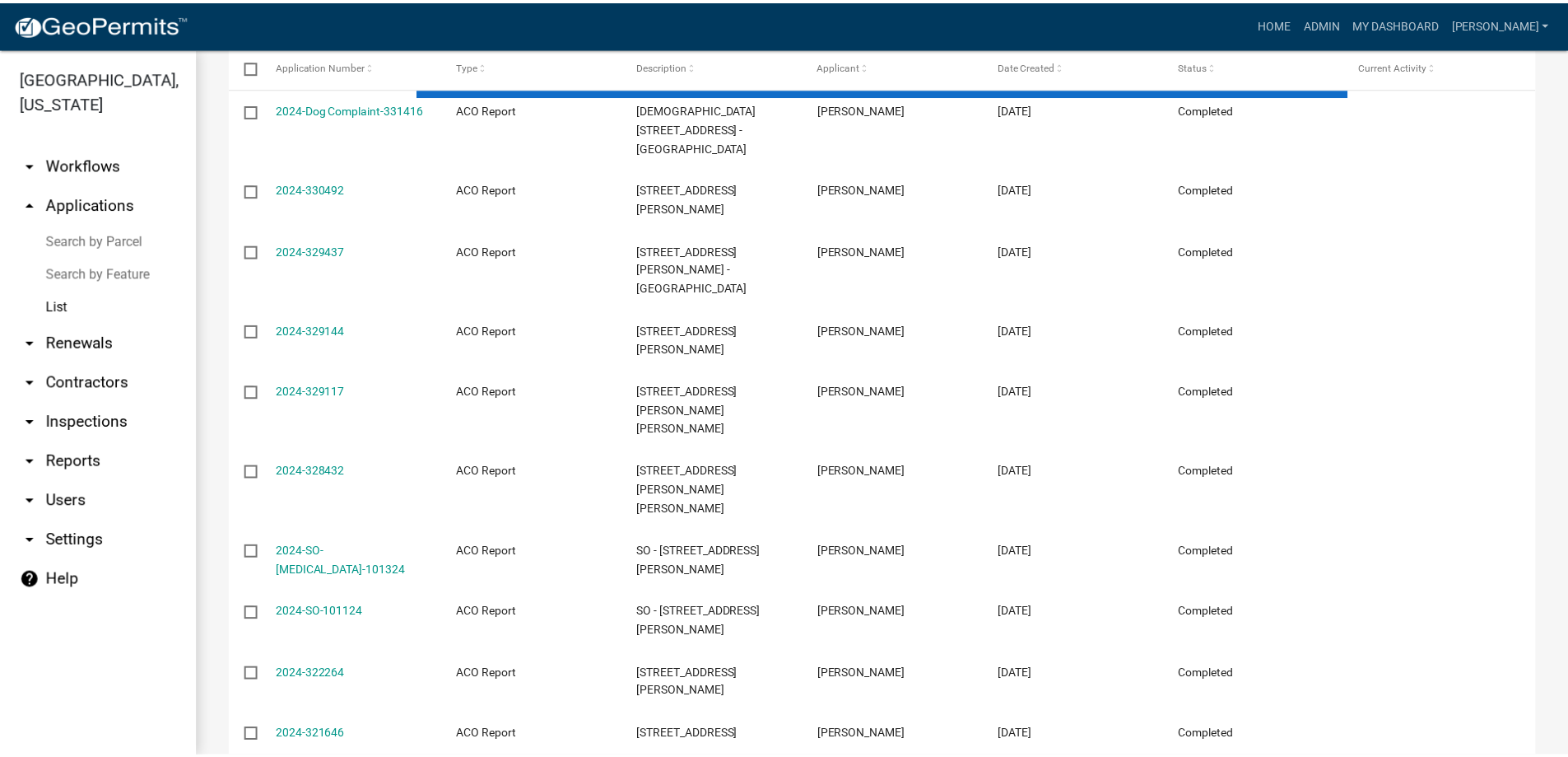
scroll to position [217, 0]
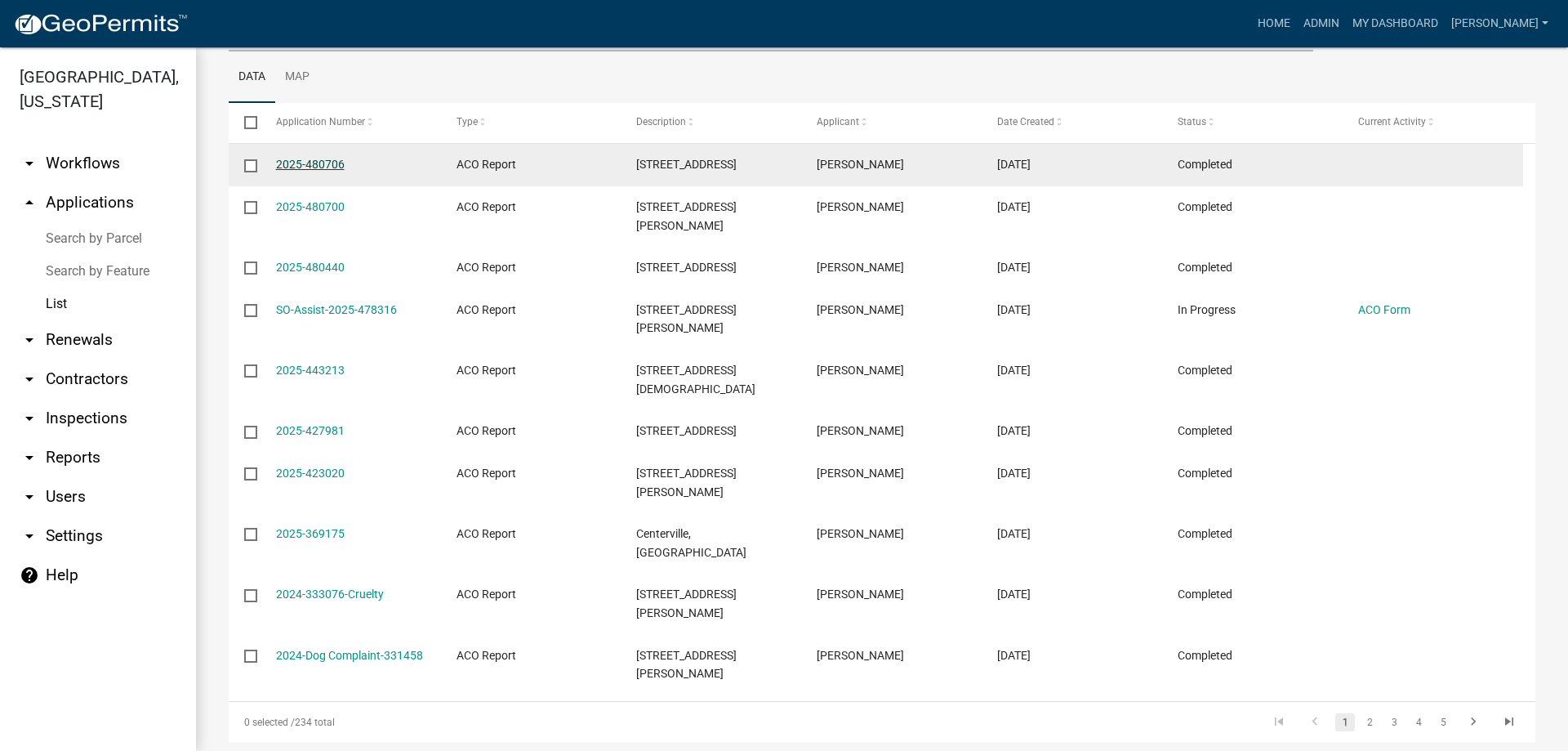
click at [325, 162] on link "2025-480706" at bounding box center [310, 164] width 69 height 13
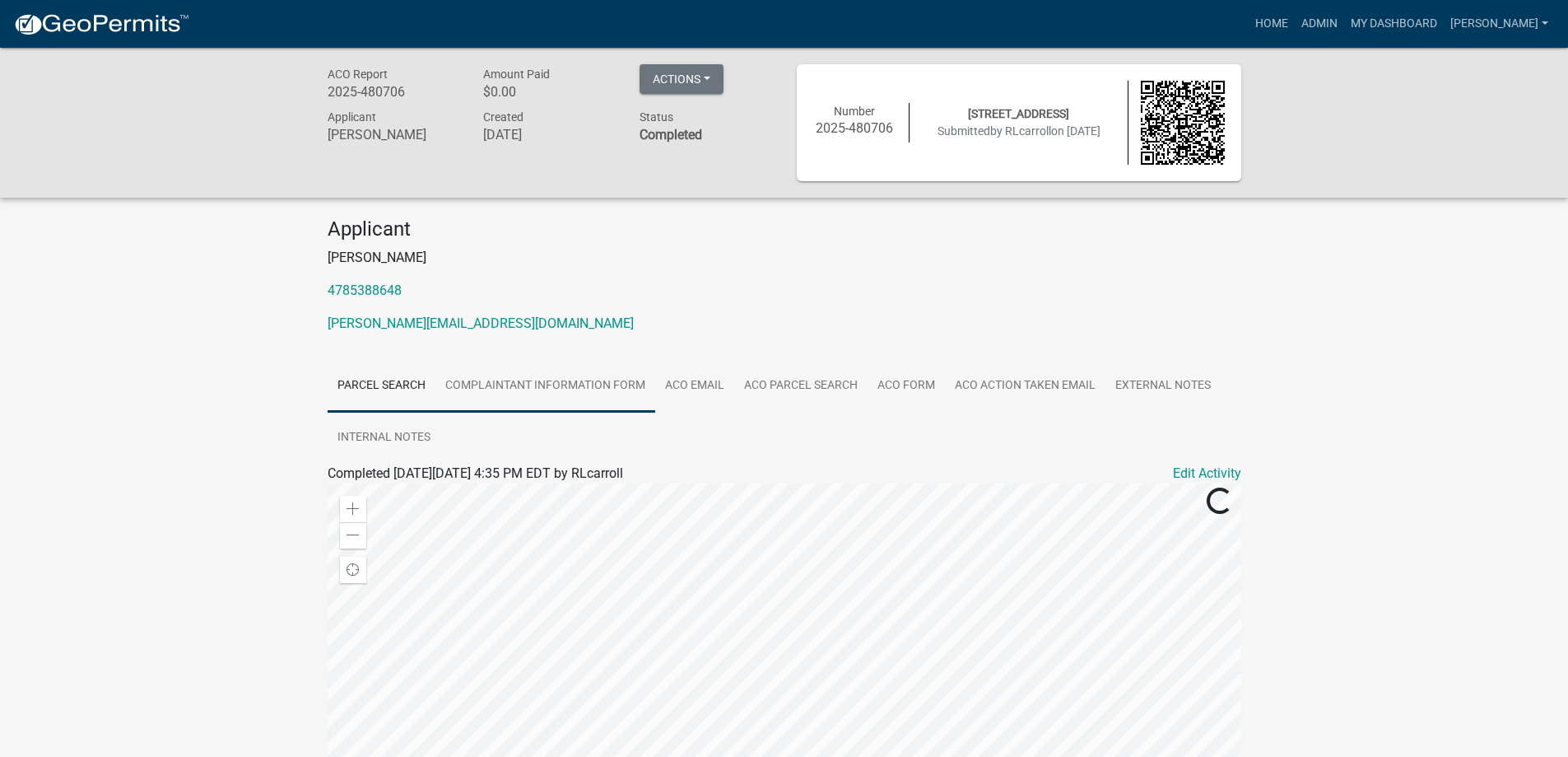
click at [576, 388] on link "Complaintant Information Form" at bounding box center [546, 386] width 220 height 53
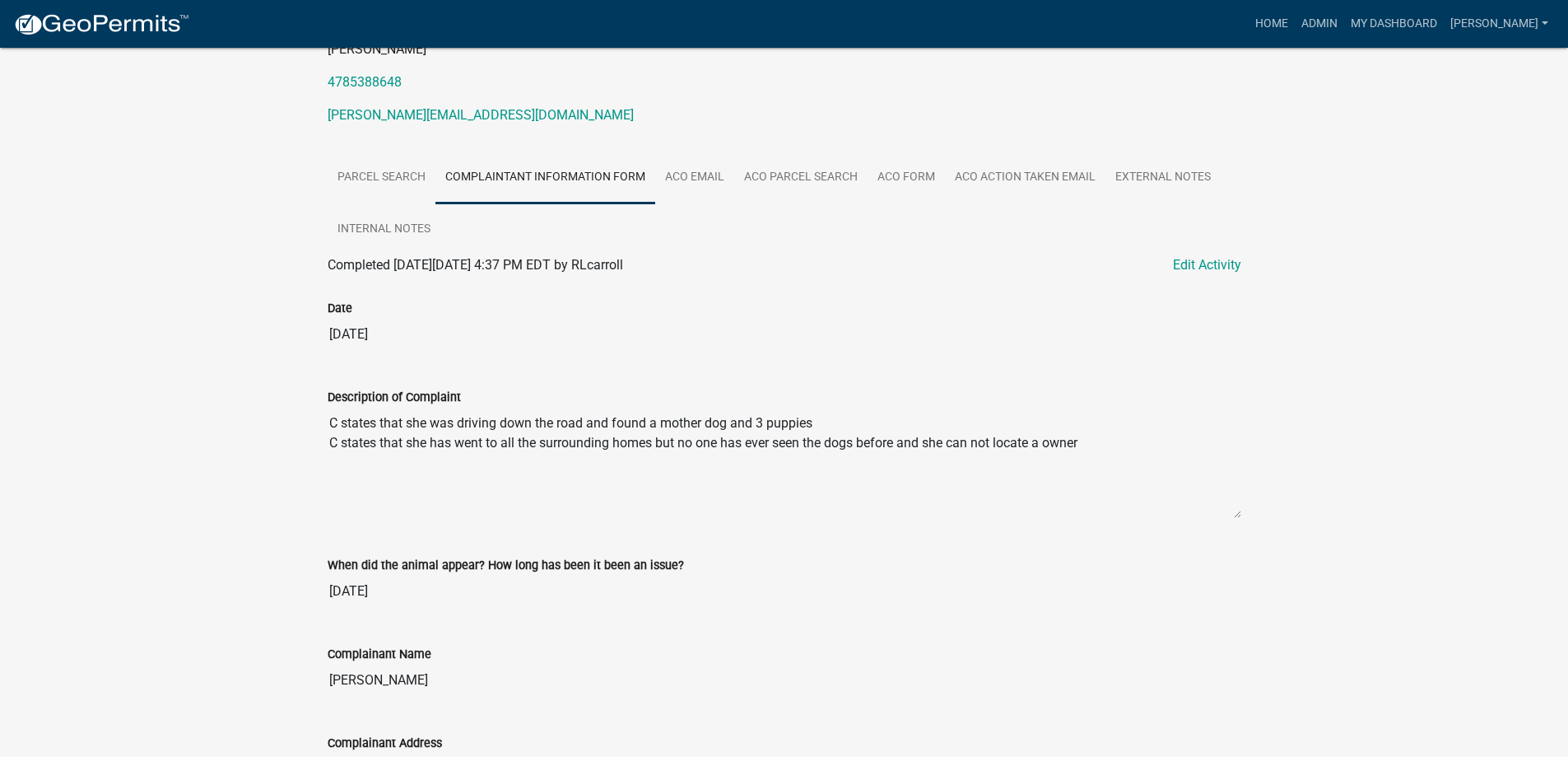
scroll to position [132, 0]
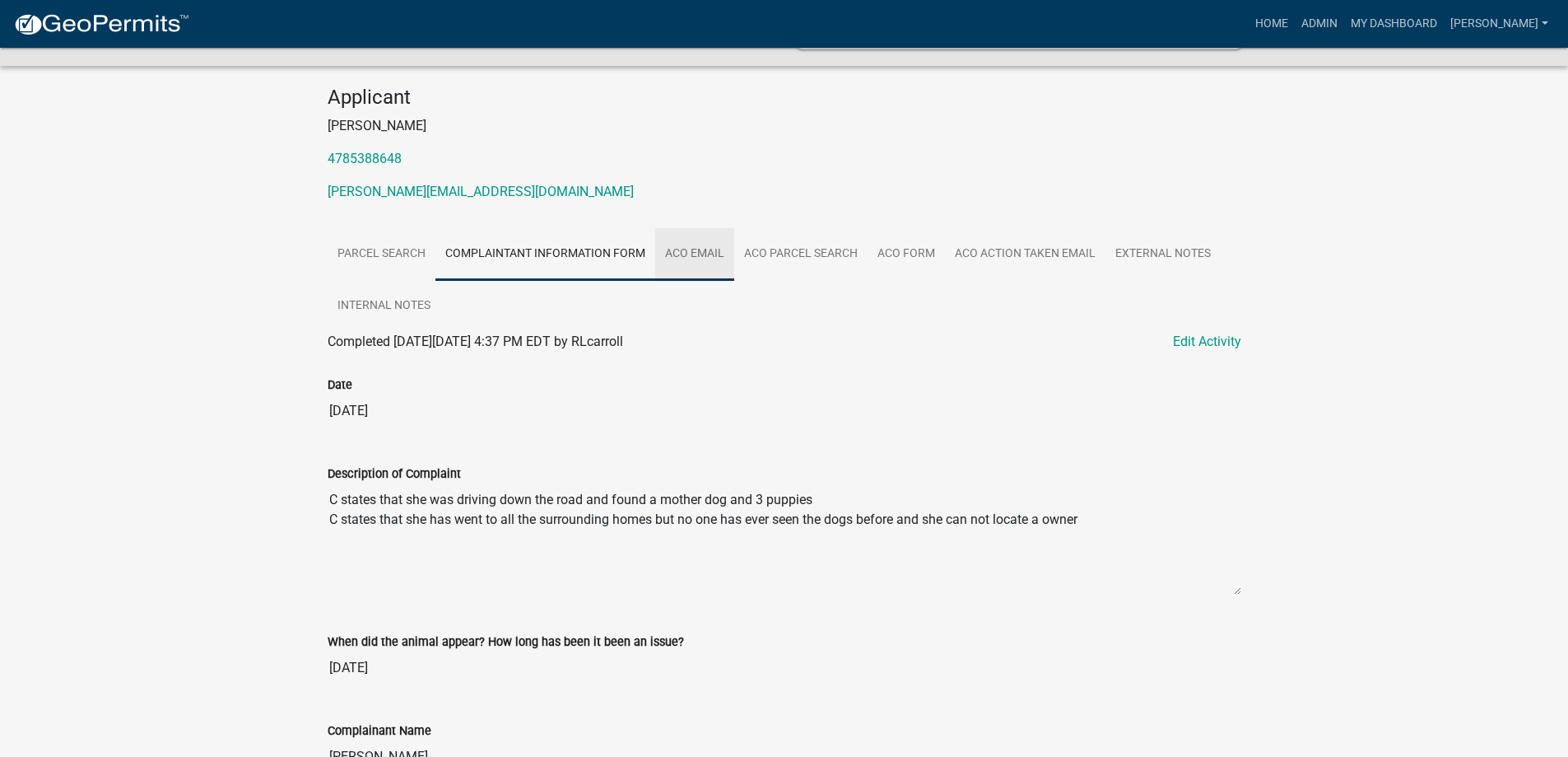
click at [691, 249] on link "ACO Email" at bounding box center [695, 254] width 79 height 53
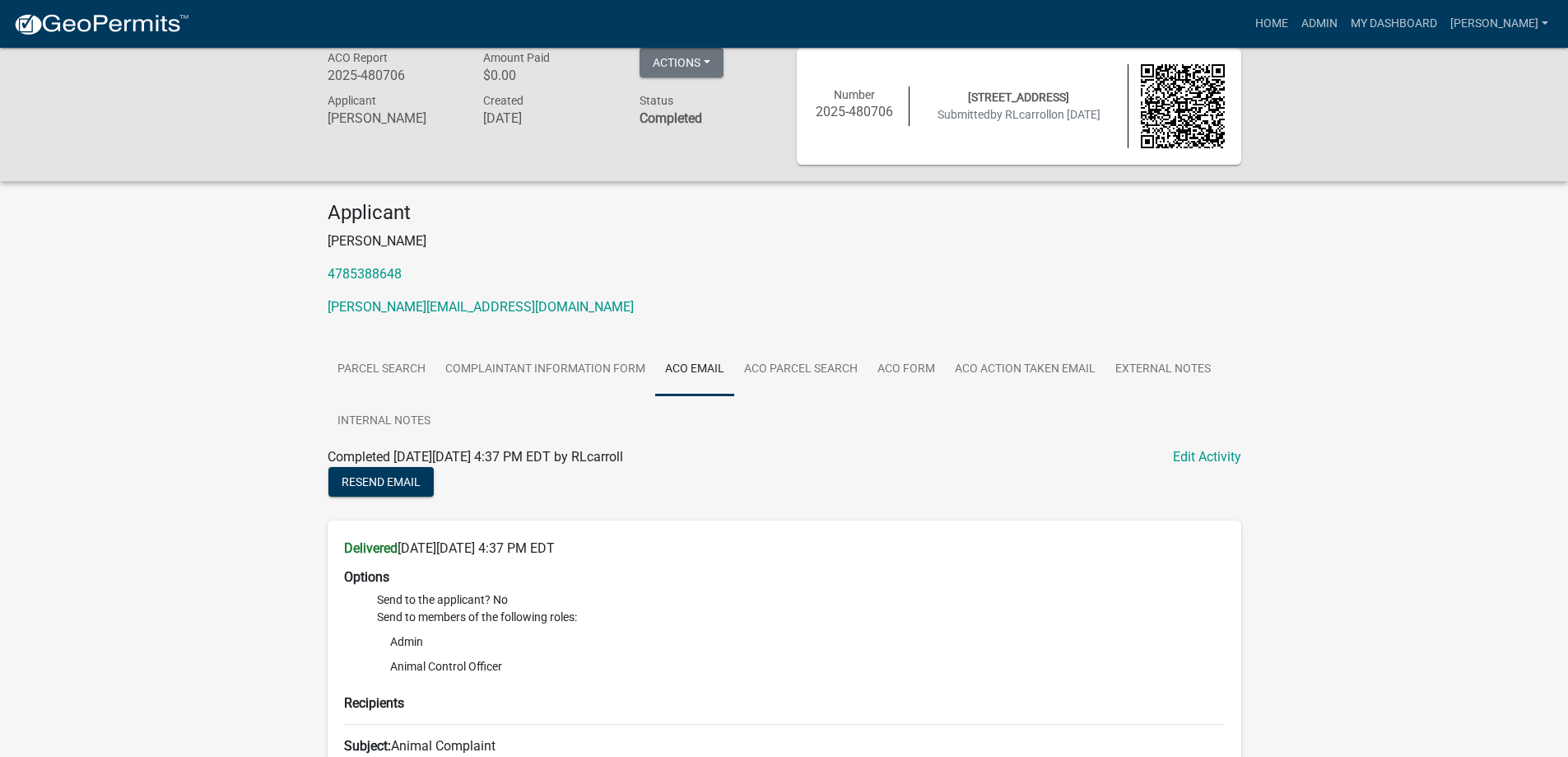
scroll to position [0, 0]
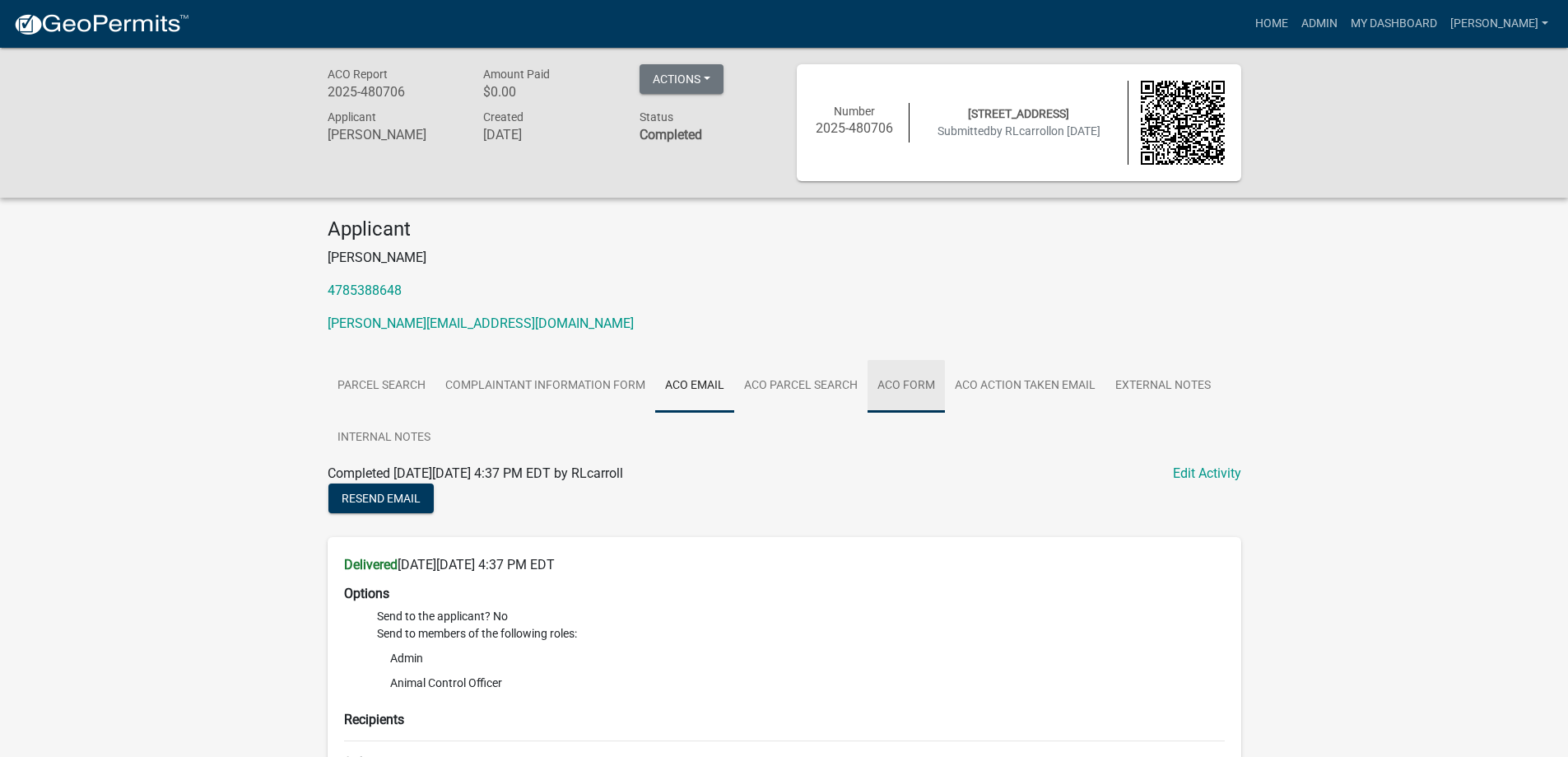
click at [925, 386] on link "ACO Form" at bounding box center [906, 386] width 77 height 53
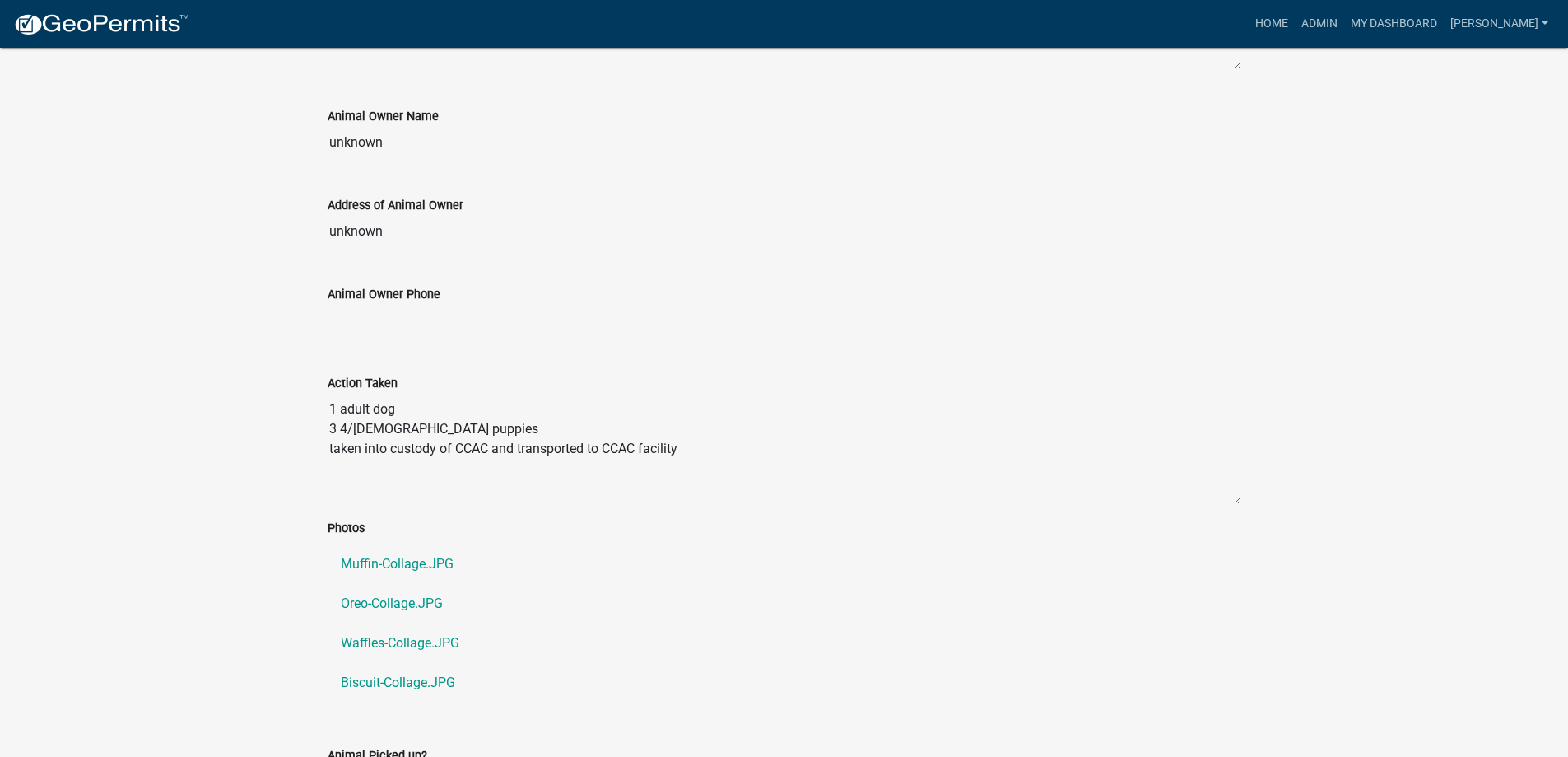
scroll to position [824, 0]
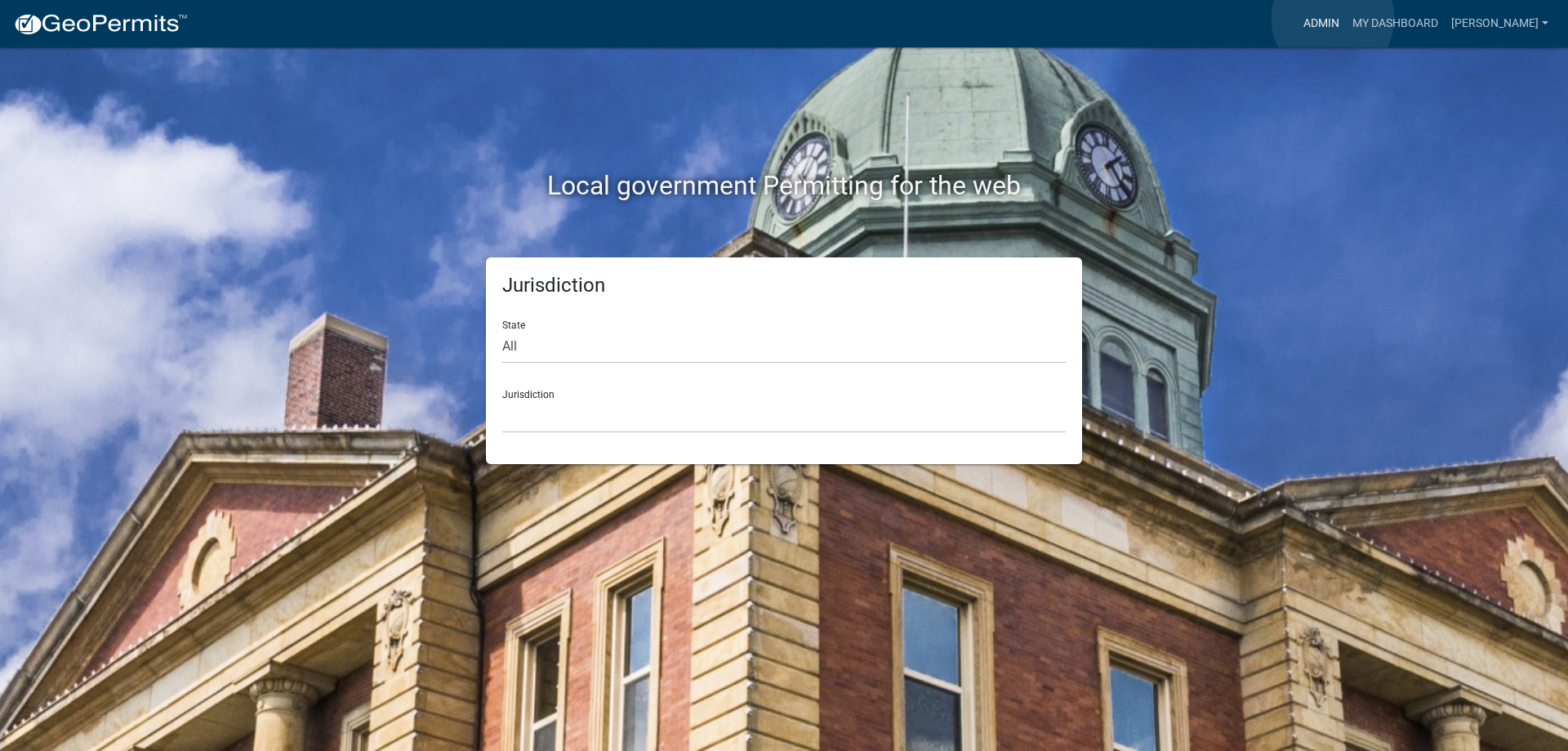
click at [1334, 18] on link "Admin" at bounding box center [1322, 24] width 49 height 31
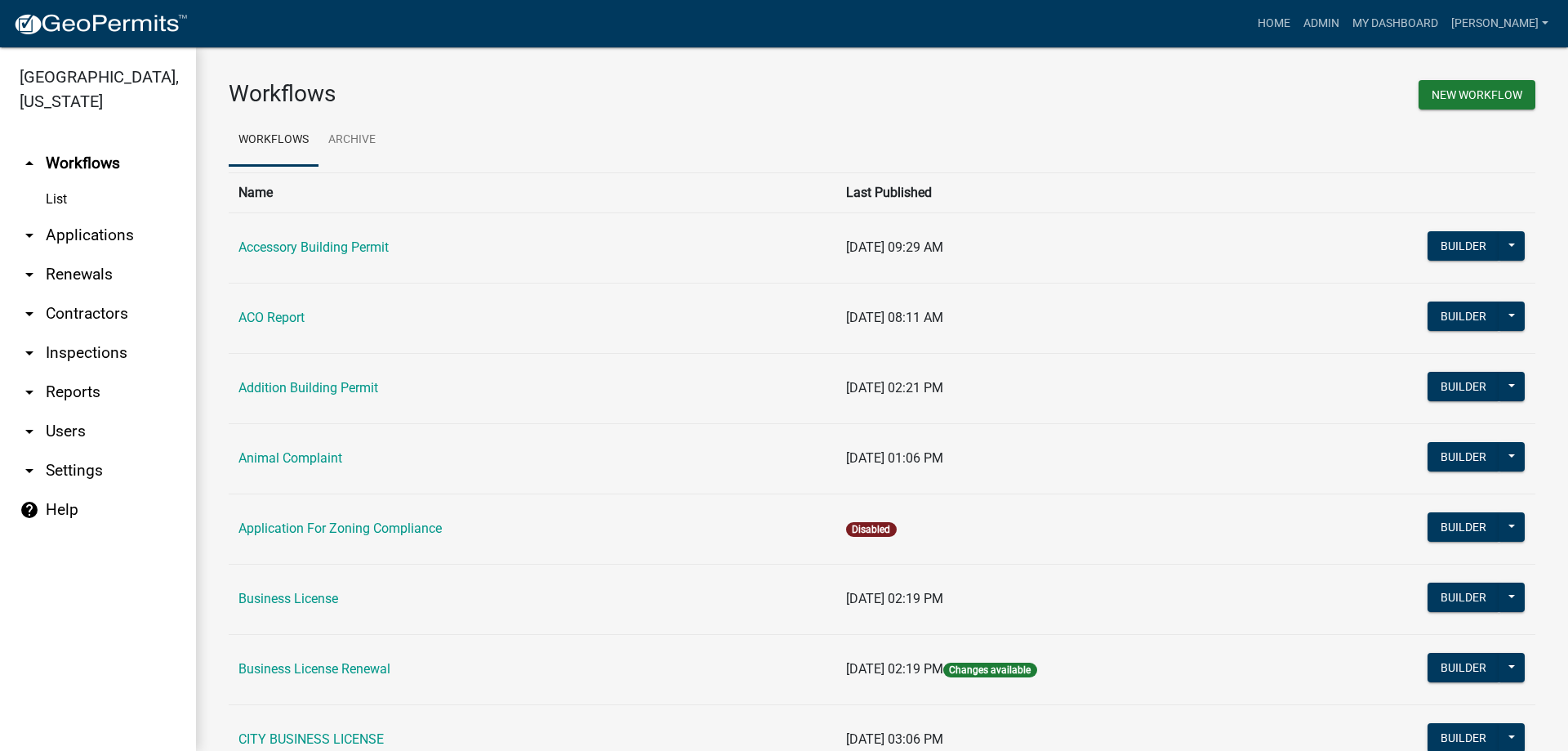
click at [122, 236] on link "arrow_drop_down Applications" at bounding box center [98, 235] width 196 height 39
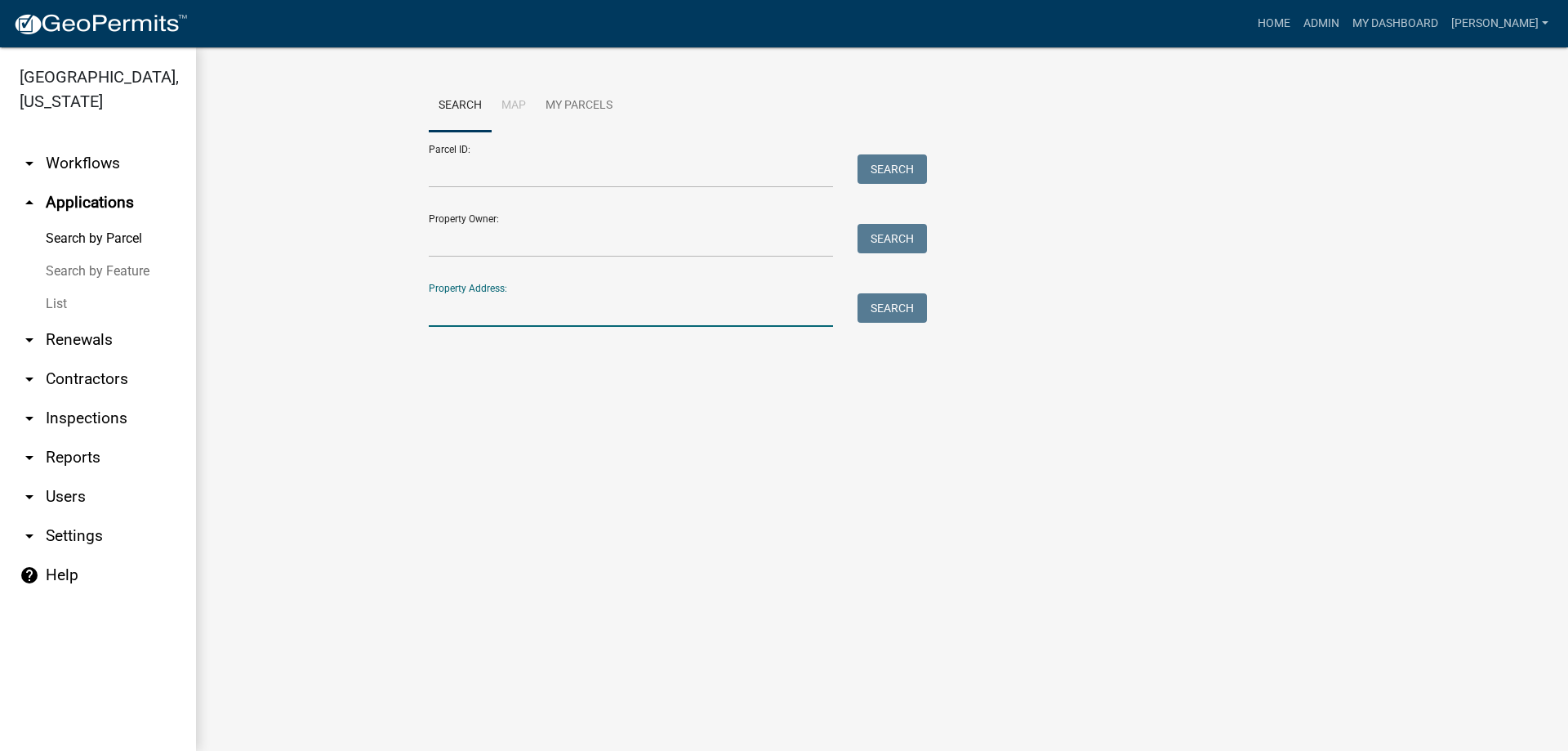
click at [457, 315] on input "Property Address:" at bounding box center [630, 310] width 404 height 33
type input "231"
click at [917, 310] on button "Search" at bounding box center [892, 308] width 70 height 30
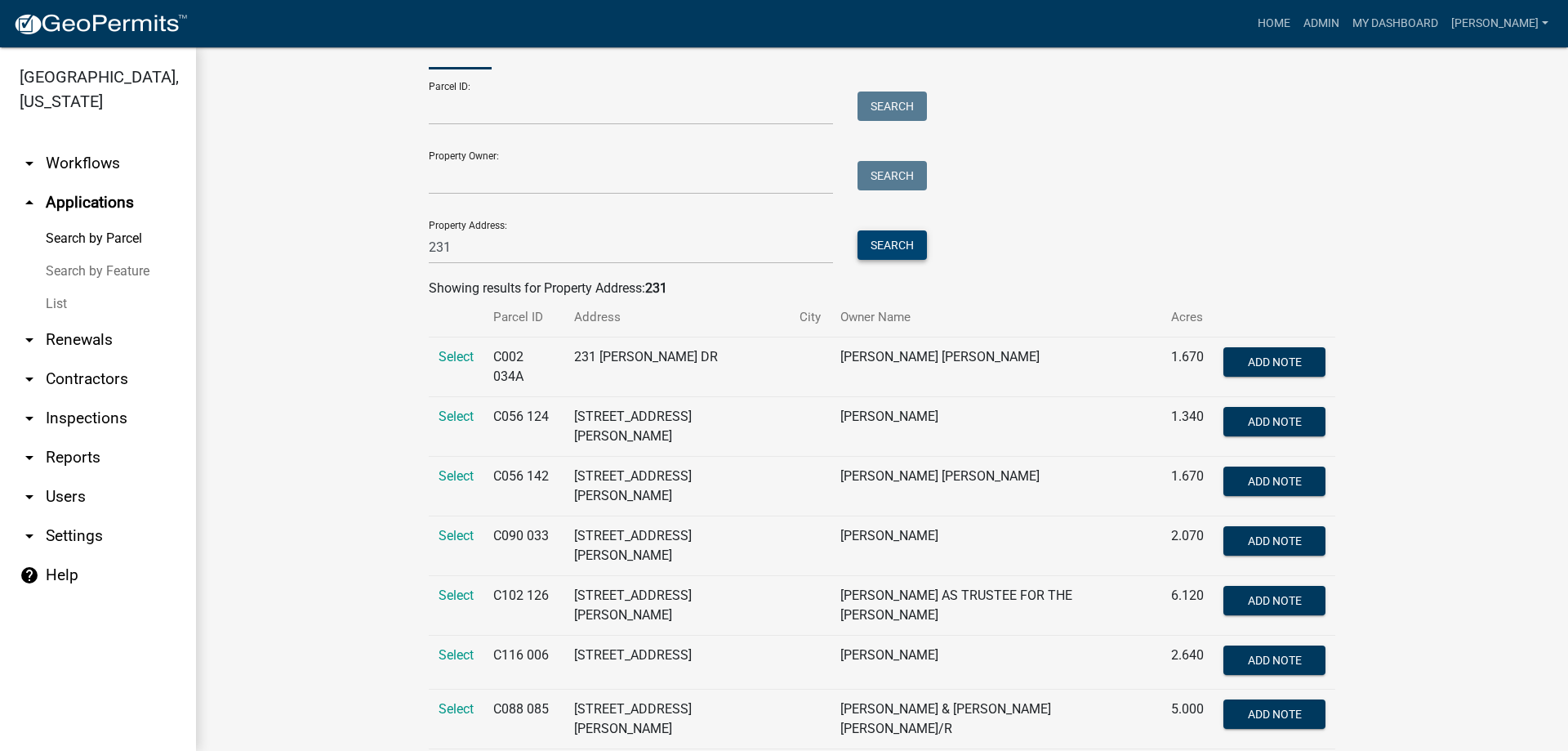
scroll to position [126, 0]
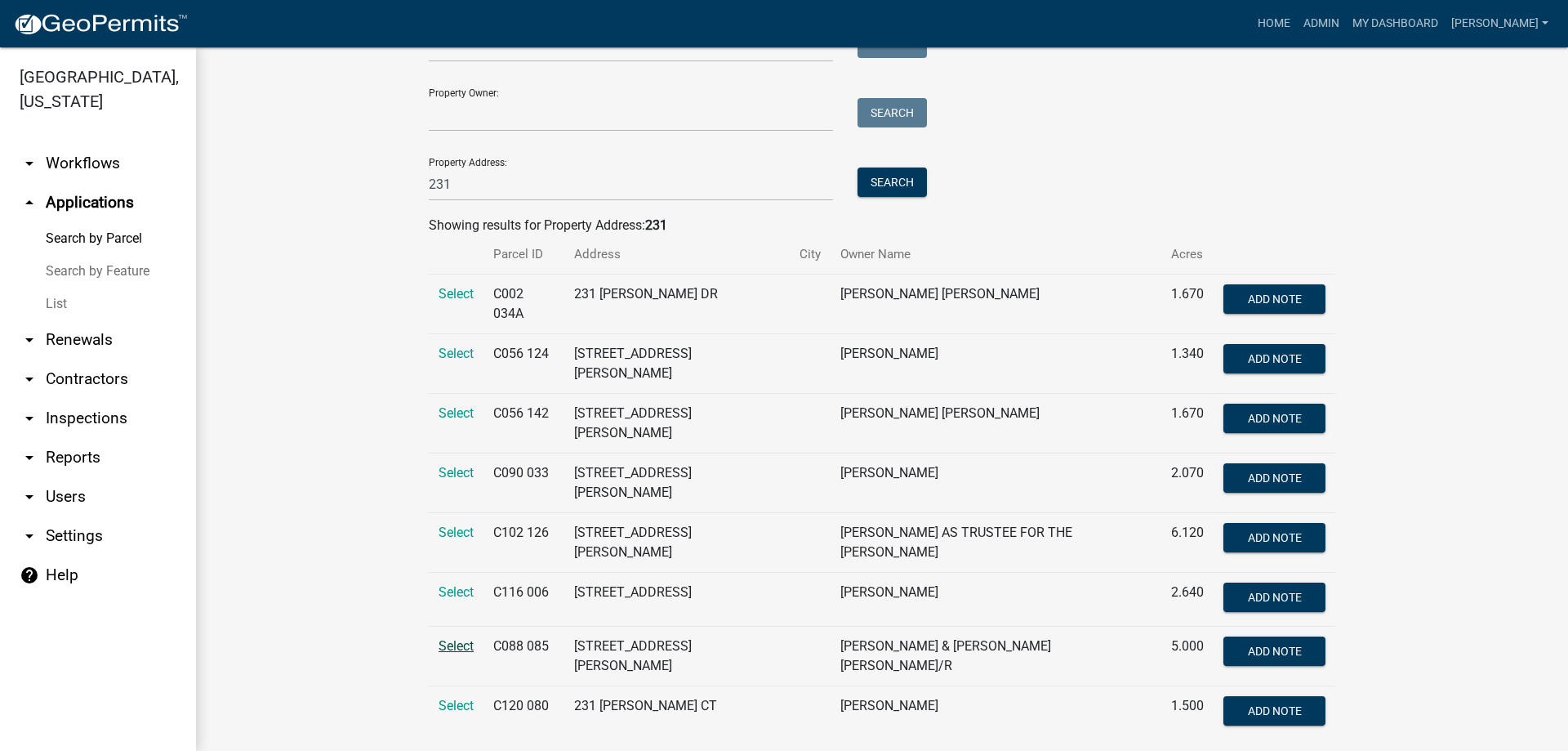
click at [463, 638] on span "Select" at bounding box center [456, 646] width 35 height 16
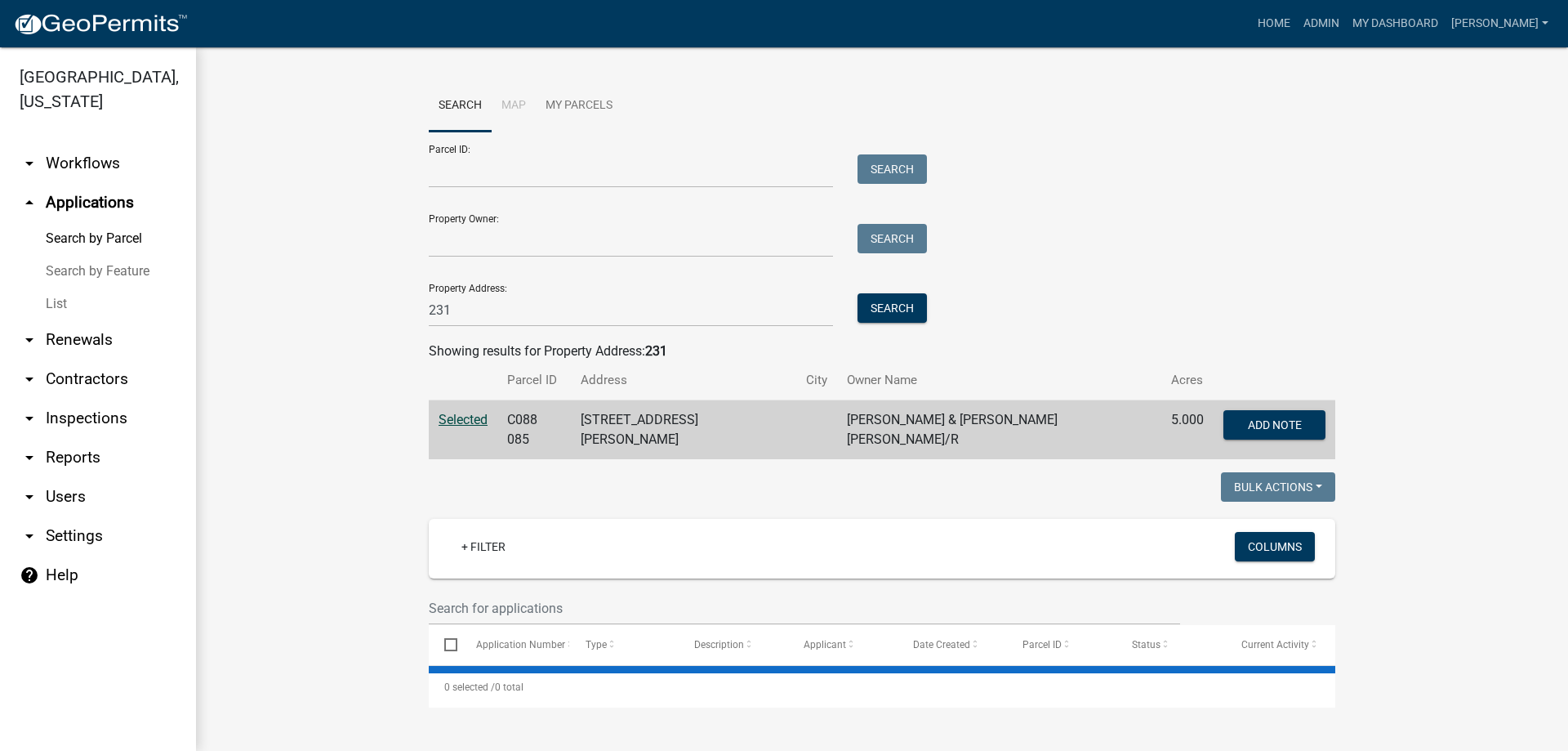
scroll to position [0, 0]
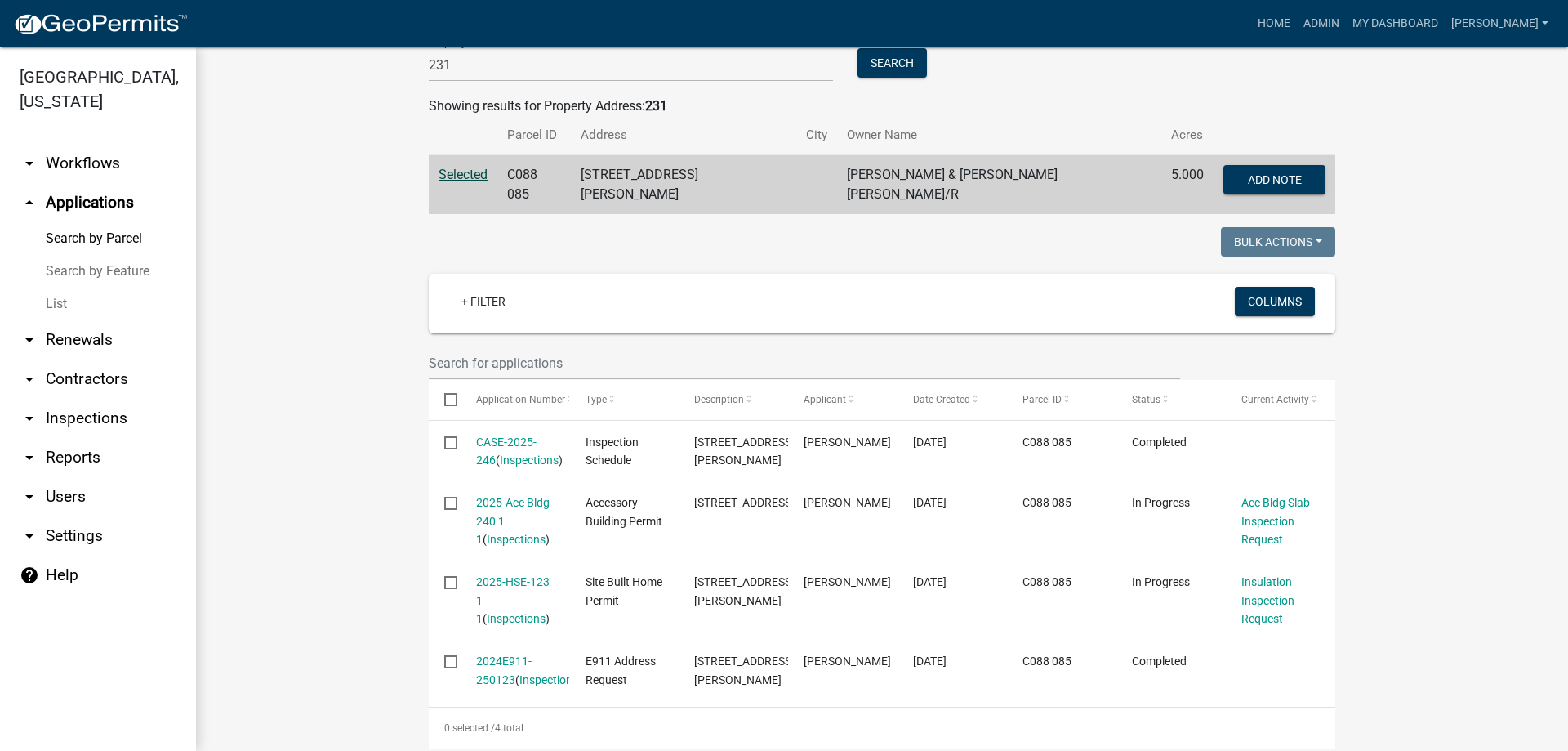
scroll to position [325, 0]
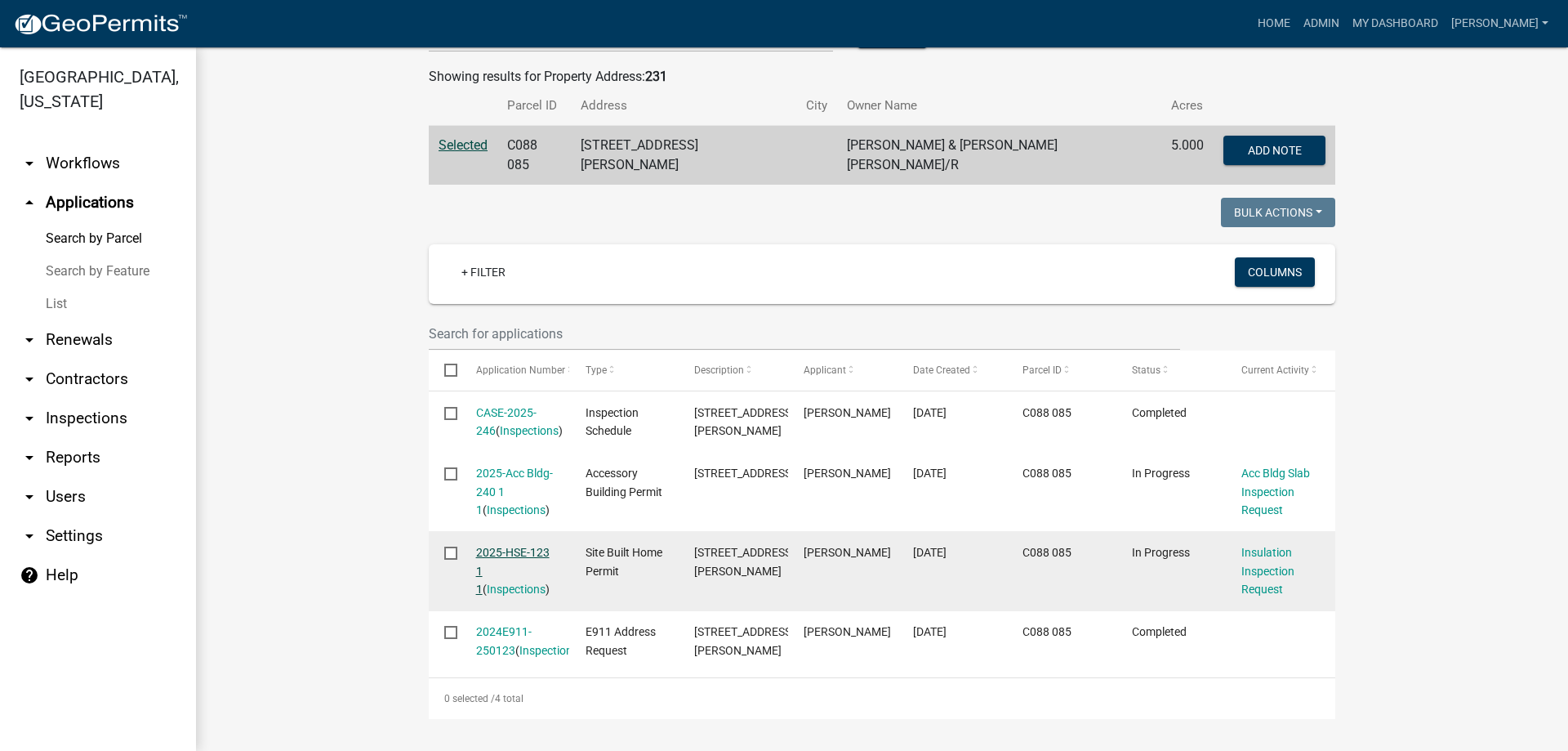
click at [492, 546] on link "2025-HSE-123 1 1" at bounding box center [512, 571] width 73 height 51
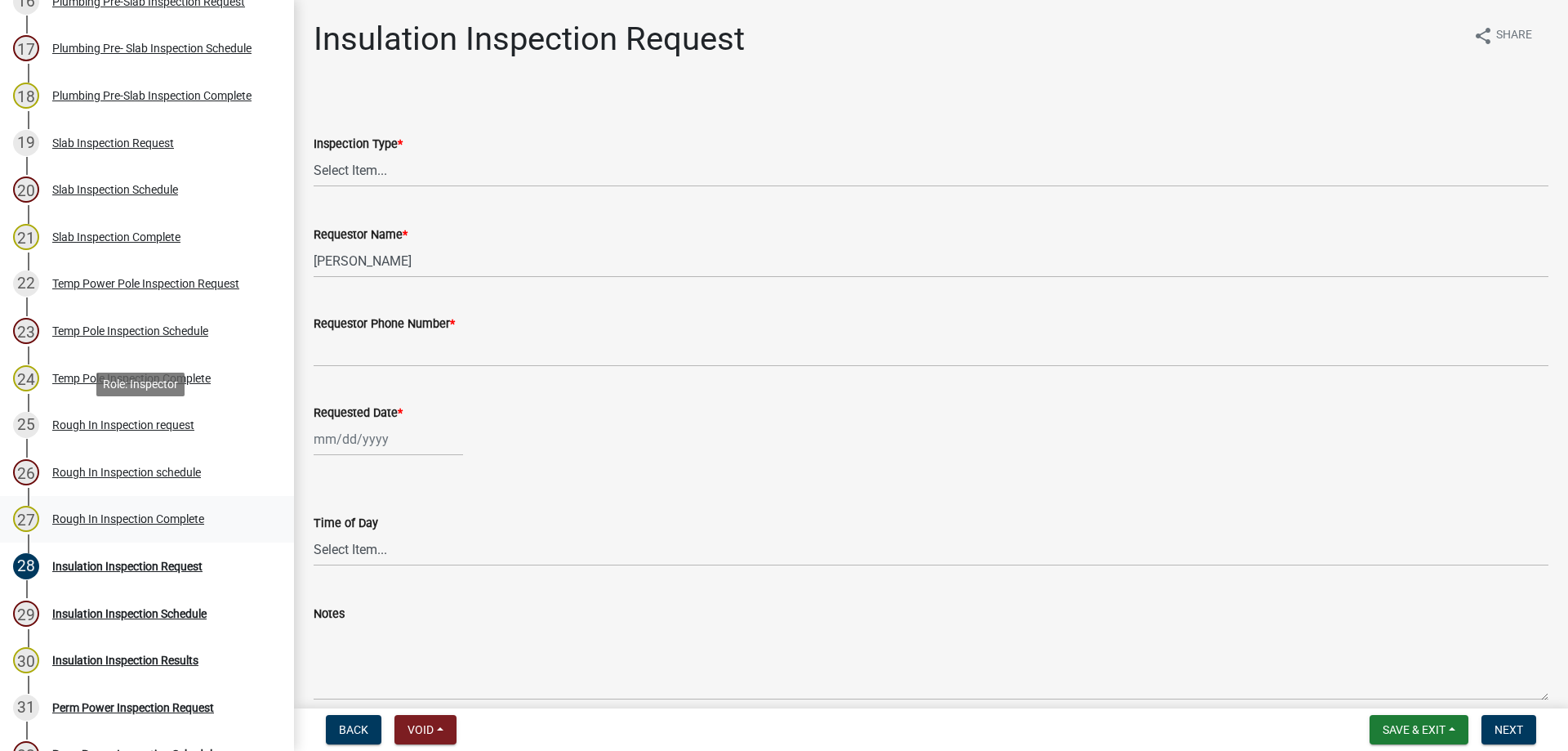
scroll to position [1249, 0]
